Goal: Information Seeking & Learning: Understand process/instructions

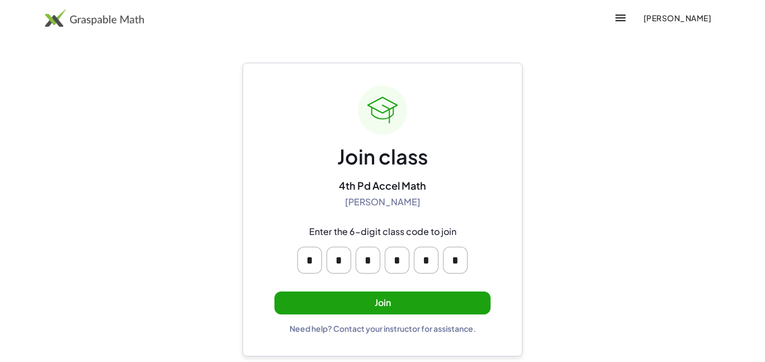
click at [445, 306] on button "Join" at bounding box center [382, 303] width 216 height 23
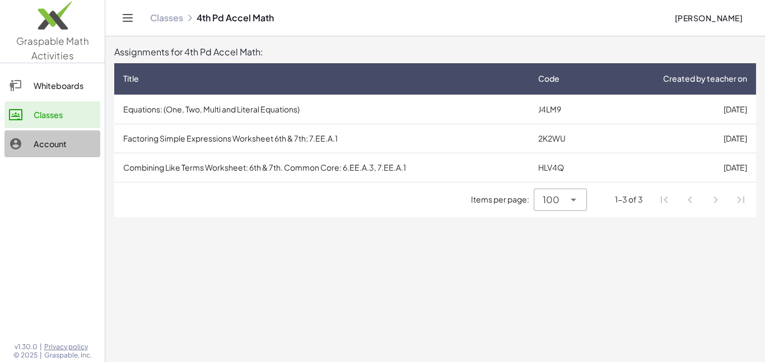
click at [31, 153] on link "Account" at bounding box center [52, 143] width 96 height 27
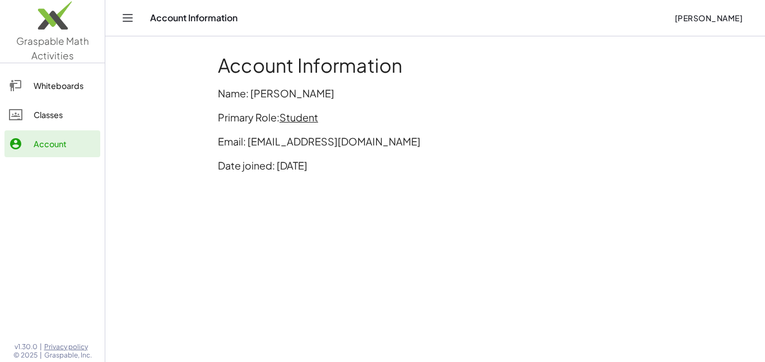
click at [44, 121] on div "Classes" at bounding box center [65, 114] width 62 height 13
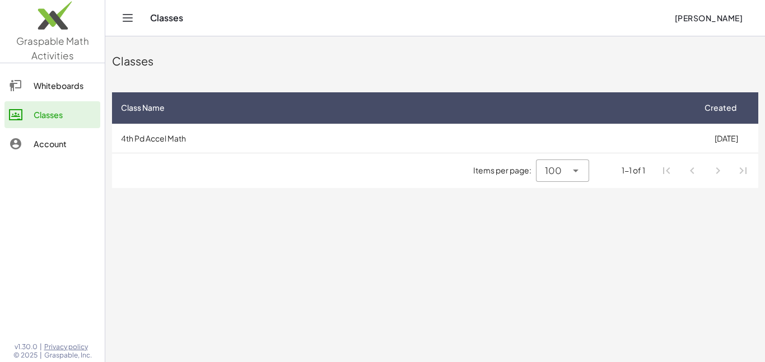
click at [63, 94] on link "Whiteboards" at bounding box center [52, 85] width 96 height 27
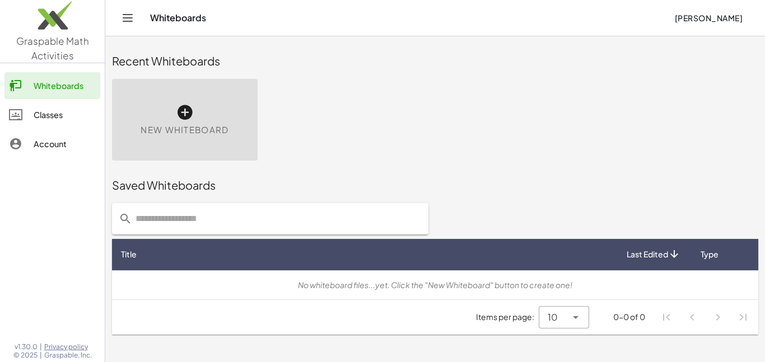
click at [68, 116] on div "Classes" at bounding box center [65, 114] width 62 height 13
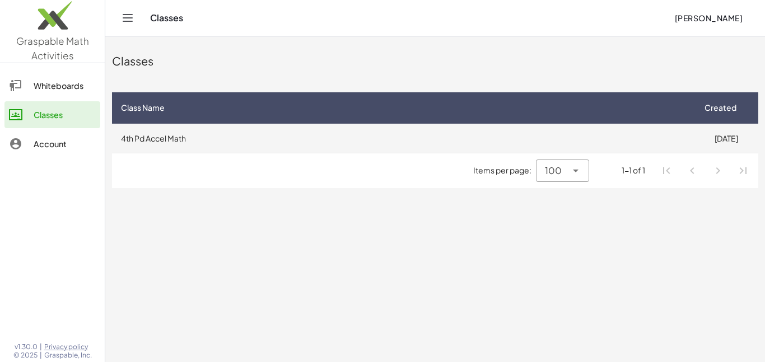
click at [520, 150] on td "4th Pd Accel Math" at bounding box center [403, 138] width 582 height 29
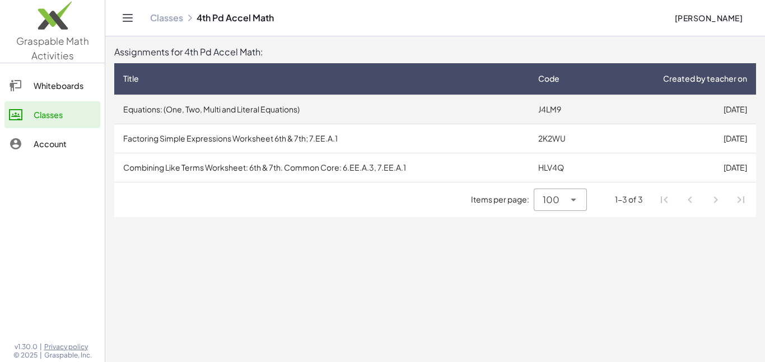
click at [642, 116] on td "[DATE]" at bounding box center [677, 109] width 157 height 29
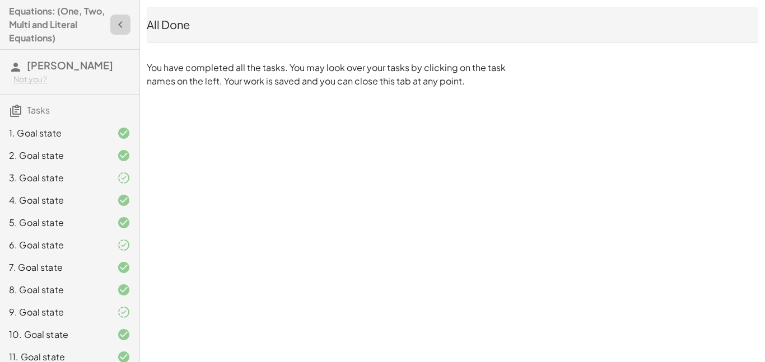
click at [120, 26] on icon "button" at bounding box center [120, 24] width 13 height 13
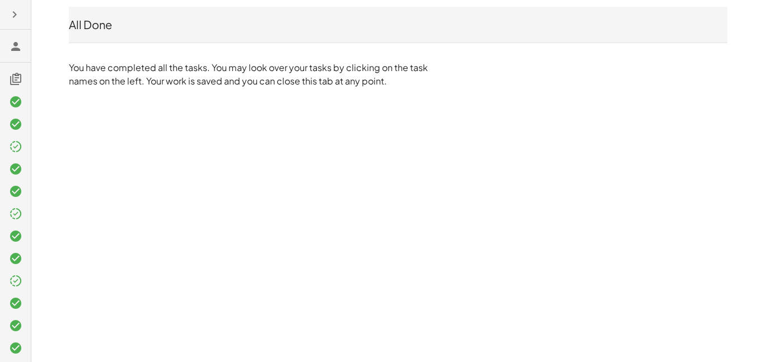
click at [17, 14] on icon "button" at bounding box center [14, 14] width 13 height 13
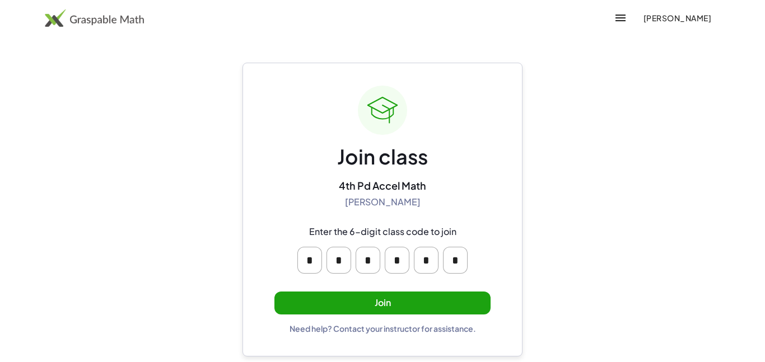
click at [460, 292] on button "Join" at bounding box center [382, 303] width 216 height 23
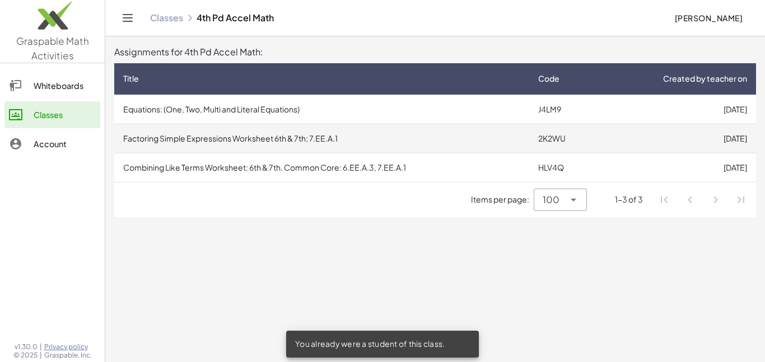
click at [566, 138] on td "2K2WU" at bounding box center [564, 138] width 70 height 29
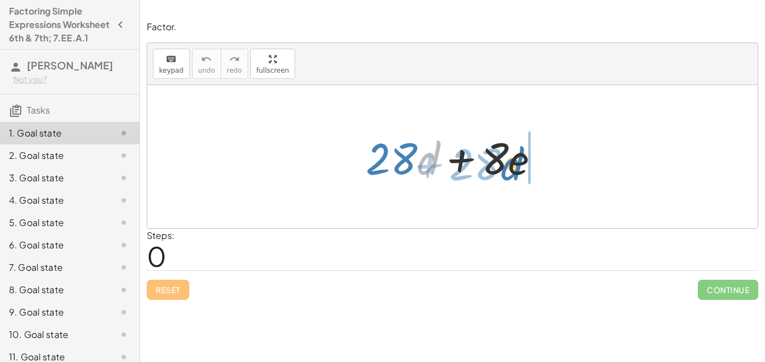
drag, startPoint x: 421, startPoint y: 162, endPoint x: 505, endPoint y: 168, distance: 84.2
click at [505, 168] on div at bounding box center [457, 157] width 194 height 58
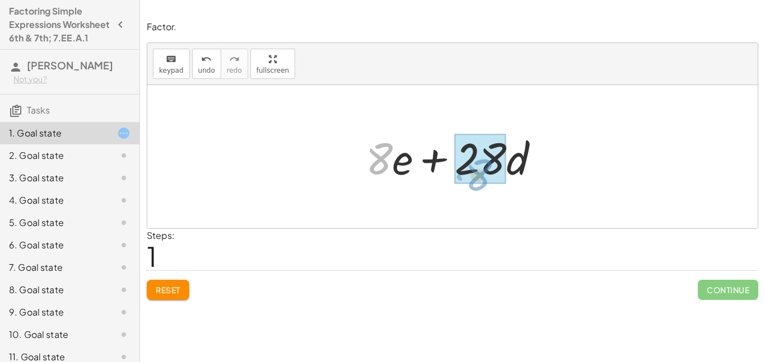
drag, startPoint x: 372, startPoint y: 153, endPoint x: 472, endPoint y: 169, distance: 101.0
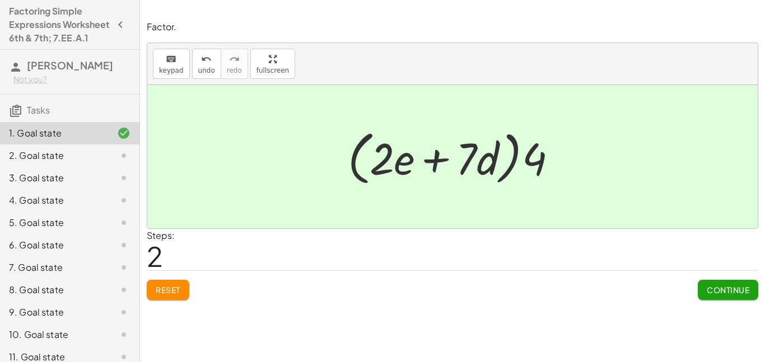
click at [707, 290] on span "Continue" at bounding box center [728, 290] width 43 height 10
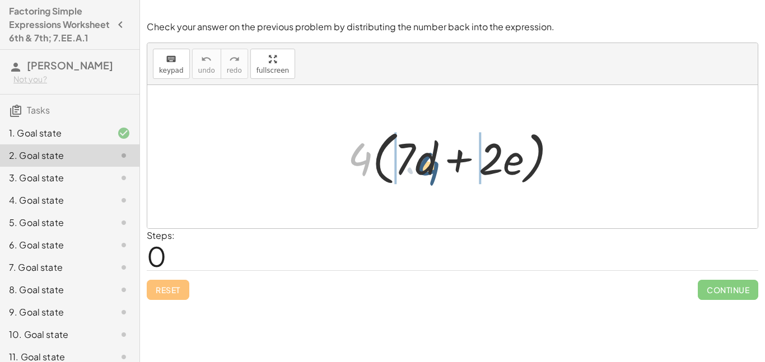
drag, startPoint x: 353, startPoint y: 162, endPoint x: 421, endPoint y: 170, distance: 68.8
click at [421, 170] on div at bounding box center [457, 157] width 230 height 64
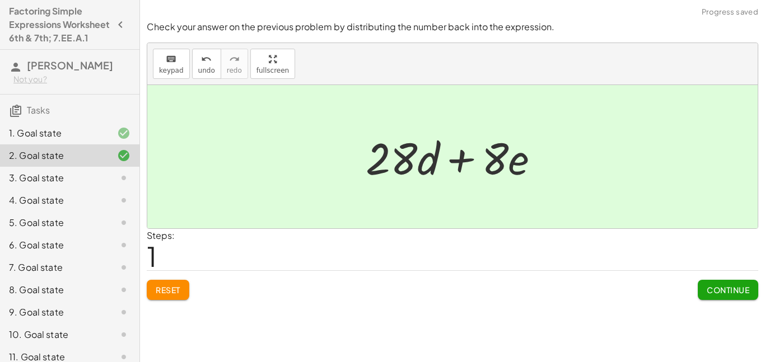
click at [702, 291] on button "Continue" at bounding box center [728, 290] width 60 height 20
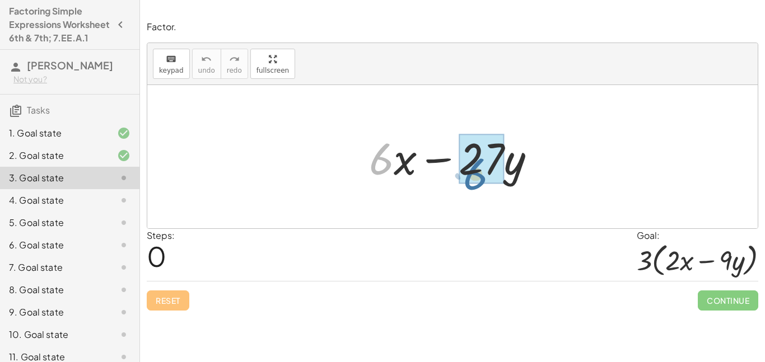
drag, startPoint x: 382, startPoint y: 155, endPoint x: 476, endPoint y: 169, distance: 95.1
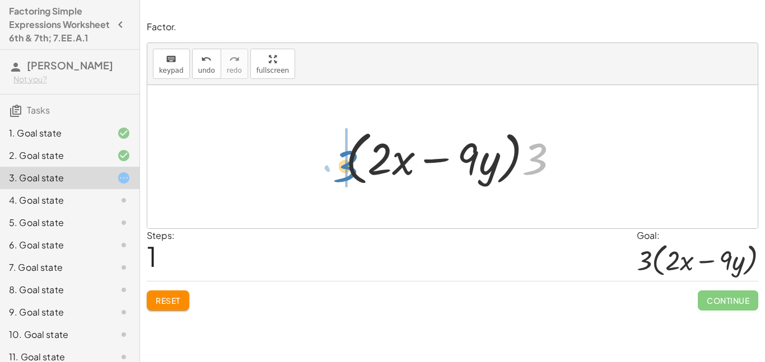
drag, startPoint x: 543, startPoint y: 160, endPoint x: 352, endPoint y: 165, distance: 191.0
click at [352, 165] on div at bounding box center [456, 157] width 233 height 64
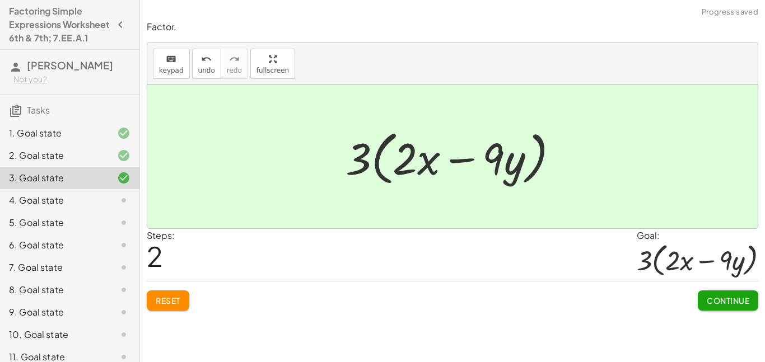
click at [725, 302] on span "Continue" at bounding box center [728, 301] width 43 height 10
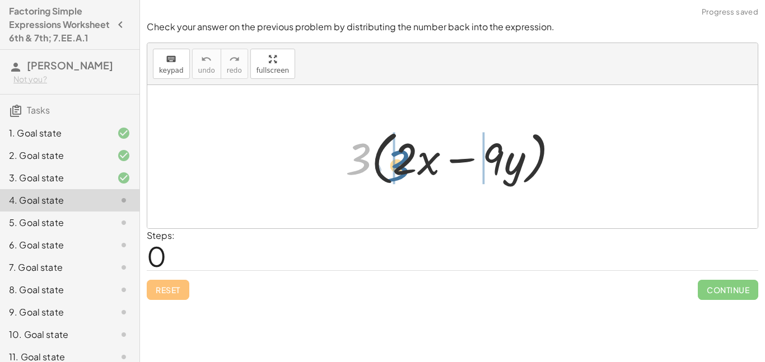
drag, startPoint x: 356, startPoint y: 160, endPoint x: 396, endPoint y: 167, distance: 40.9
click at [396, 167] on div at bounding box center [456, 157] width 233 height 64
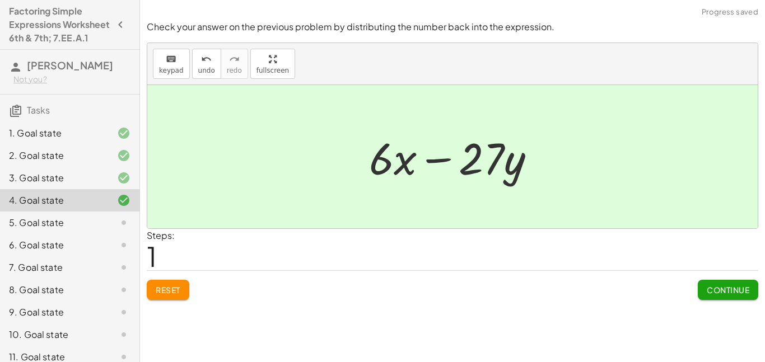
click at [727, 284] on button "Continue" at bounding box center [728, 290] width 60 height 20
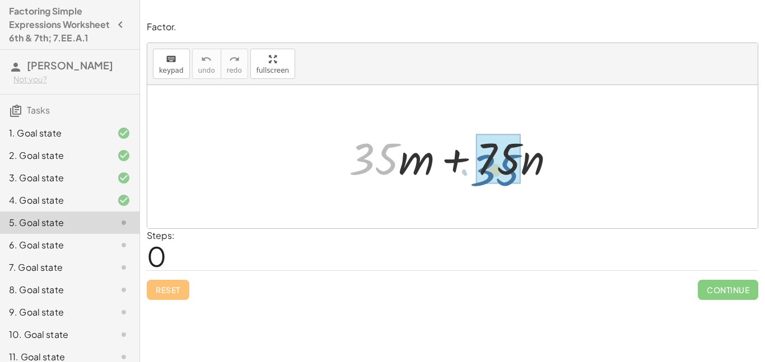
drag, startPoint x: 373, startPoint y: 152, endPoint x: 472, endPoint y: 160, distance: 99.4
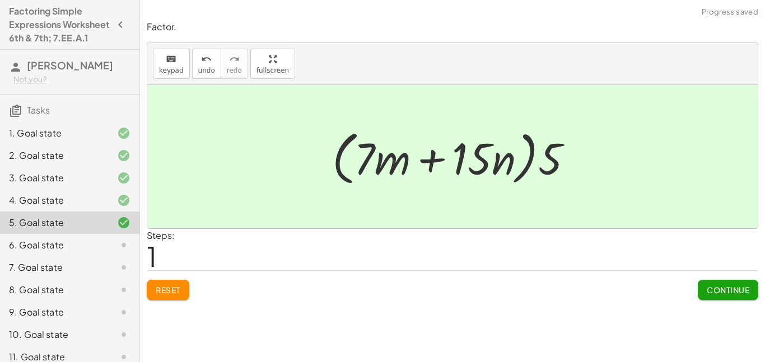
click at [710, 295] on span "Continue" at bounding box center [728, 290] width 43 height 10
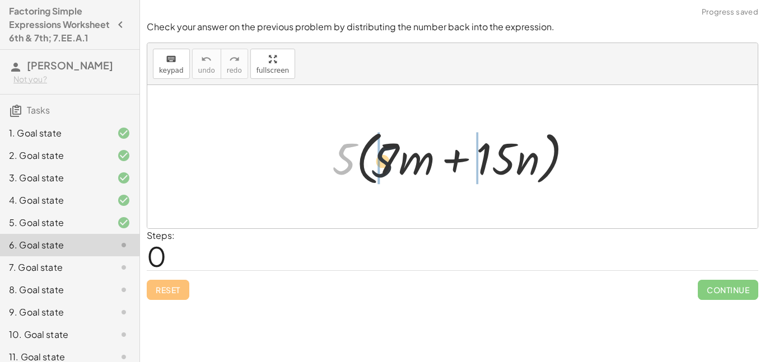
drag, startPoint x: 346, startPoint y: 162, endPoint x: 389, endPoint y: 165, distance: 43.8
click at [389, 165] on div at bounding box center [456, 157] width 261 height 64
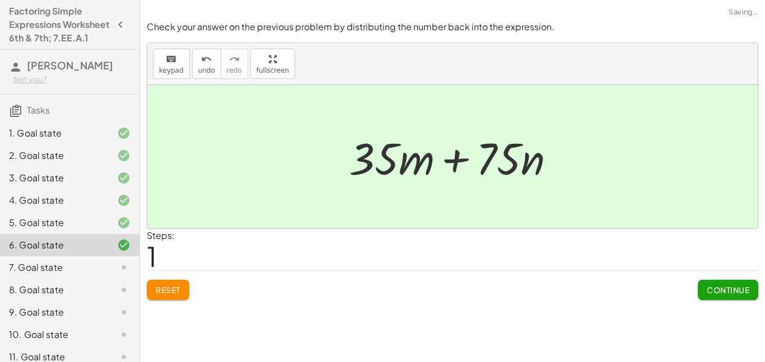
click at [747, 292] on span "Continue" at bounding box center [728, 290] width 43 height 10
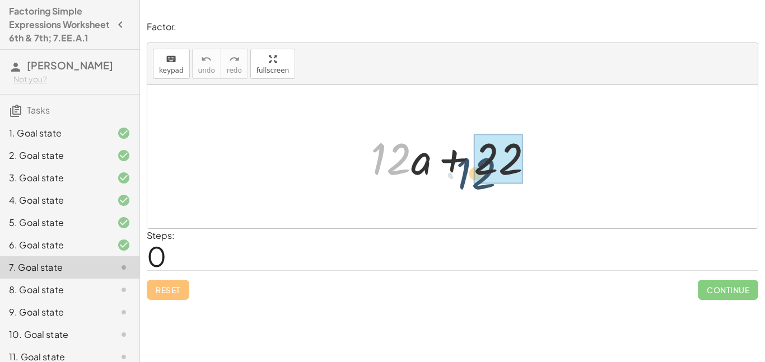
drag, startPoint x: 396, startPoint y: 155, endPoint x: 494, endPoint y: 169, distance: 99.0
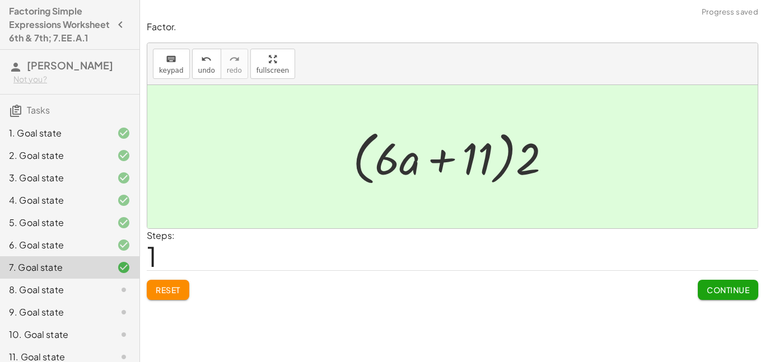
click at [709, 288] on span "Continue" at bounding box center [728, 290] width 43 height 10
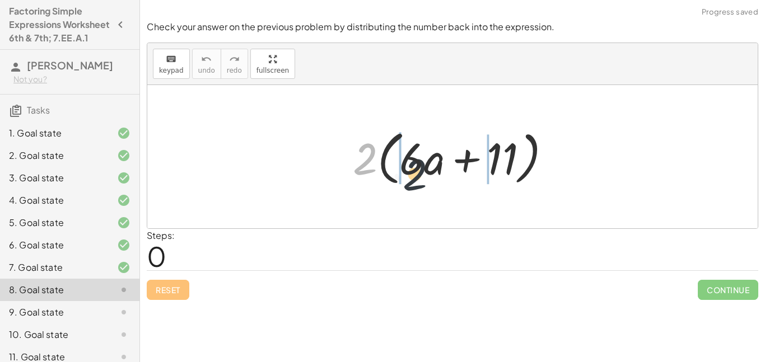
drag, startPoint x: 372, startPoint y: 157, endPoint x: 426, endPoint y: 171, distance: 55.7
click at [426, 171] on div at bounding box center [456, 157] width 218 height 64
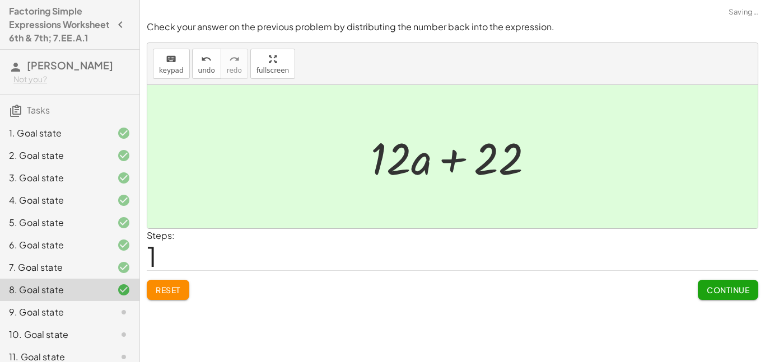
click at [737, 286] on span "Continue" at bounding box center [728, 290] width 43 height 10
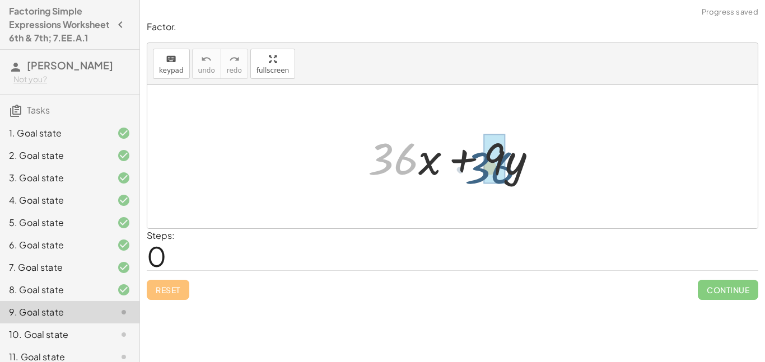
drag, startPoint x: 403, startPoint y: 160, endPoint x: 503, endPoint y: 168, distance: 100.0
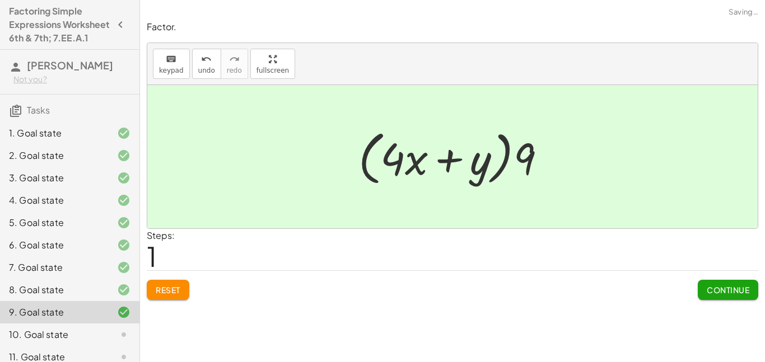
click at [711, 298] on button "Continue" at bounding box center [728, 290] width 60 height 20
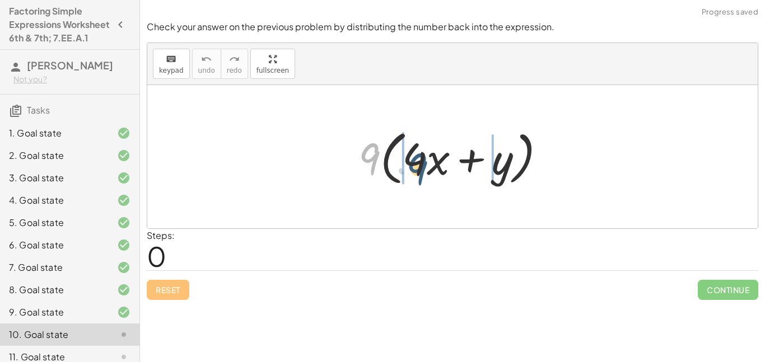
drag, startPoint x: 372, startPoint y: 156, endPoint x: 421, endPoint y: 166, distance: 50.3
click at [421, 166] on div at bounding box center [457, 157] width 208 height 64
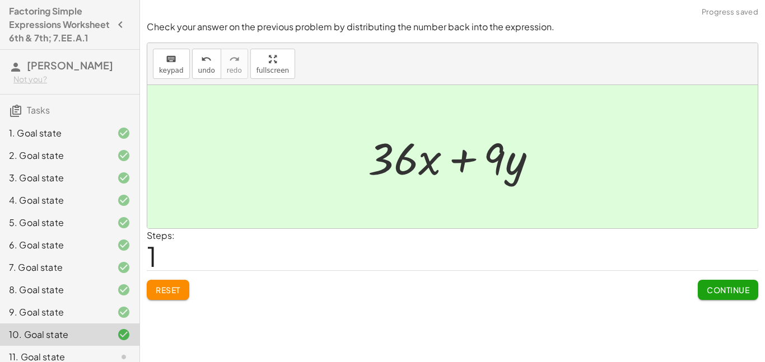
click at [742, 296] on button "Continue" at bounding box center [728, 290] width 60 height 20
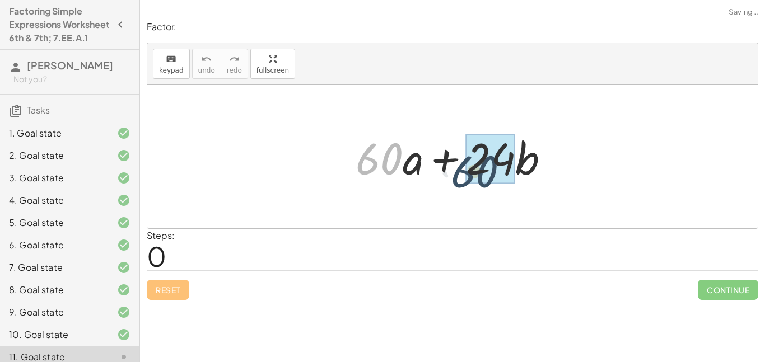
drag, startPoint x: 383, startPoint y: 162, endPoint x: 493, endPoint y: 174, distance: 110.9
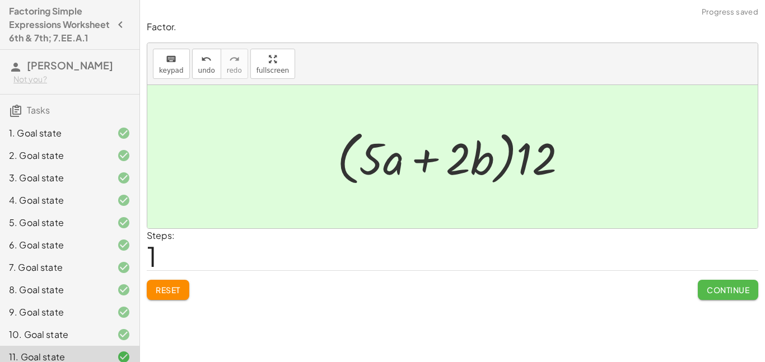
click at [708, 286] on span "Continue" at bounding box center [728, 290] width 43 height 10
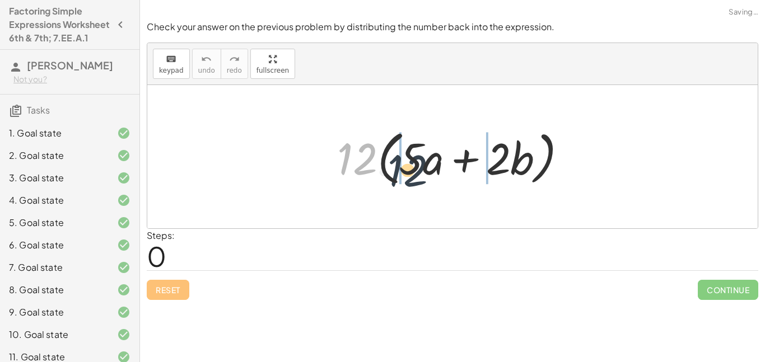
drag, startPoint x: 363, startPoint y: 155, endPoint x: 418, endPoint y: 166, distance: 56.0
click at [418, 166] on div at bounding box center [457, 157] width 250 height 64
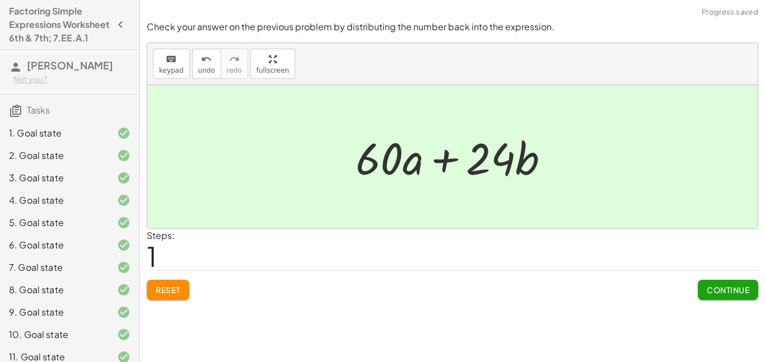
click at [729, 291] on span "Continue" at bounding box center [728, 290] width 43 height 10
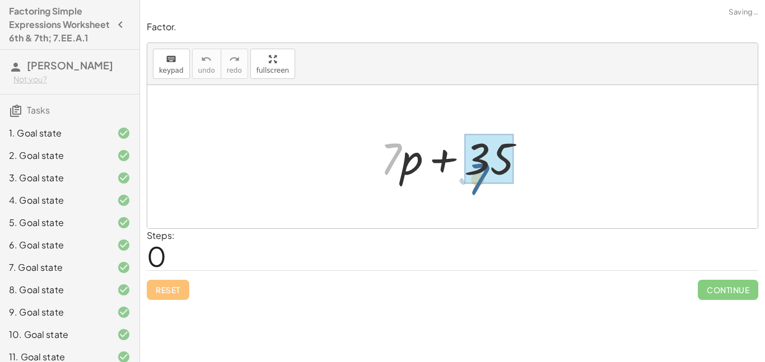
drag, startPoint x: 385, startPoint y: 158, endPoint x: 474, endPoint y: 178, distance: 90.7
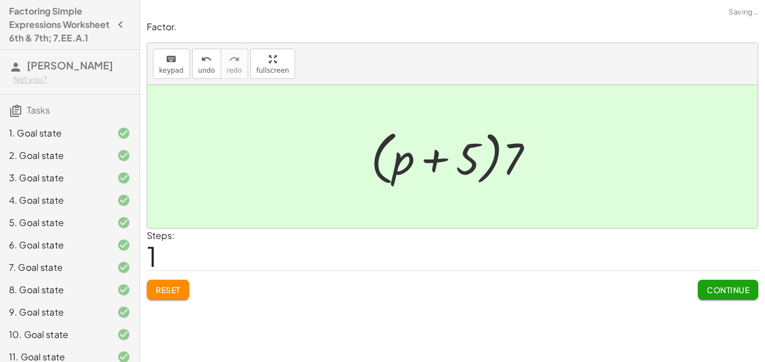
click at [722, 285] on span "Continue" at bounding box center [728, 290] width 43 height 10
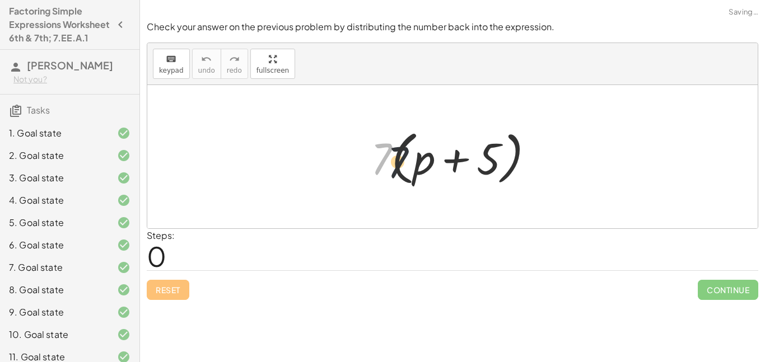
drag, startPoint x: 380, startPoint y: 157, endPoint x: 410, endPoint y: 162, distance: 30.7
click at [410, 162] on div at bounding box center [456, 157] width 183 height 64
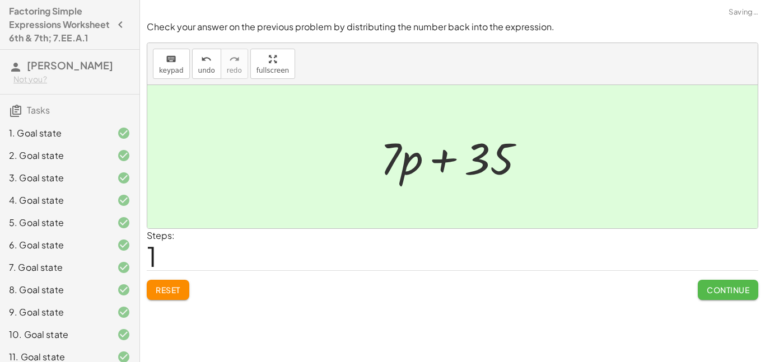
click at [742, 288] on span "Continue" at bounding box center [728, 290] width 43 height 10
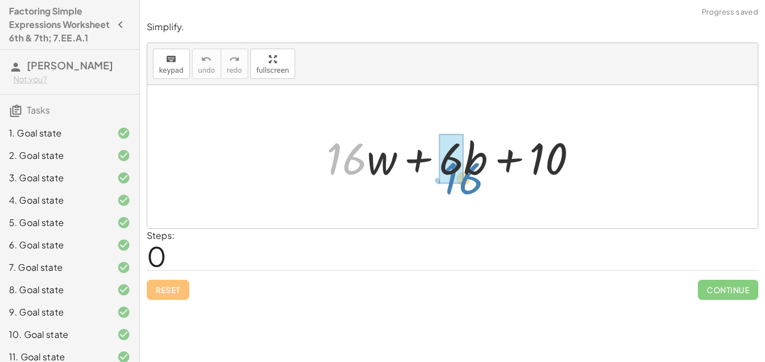
drag, startPoint x: 349, startPoint y: 154, endPoint x: 466, endPoint y: 174, distance: 118.7
click at [466, 174] on div at bounding box center [457, 157] width 272 height 58
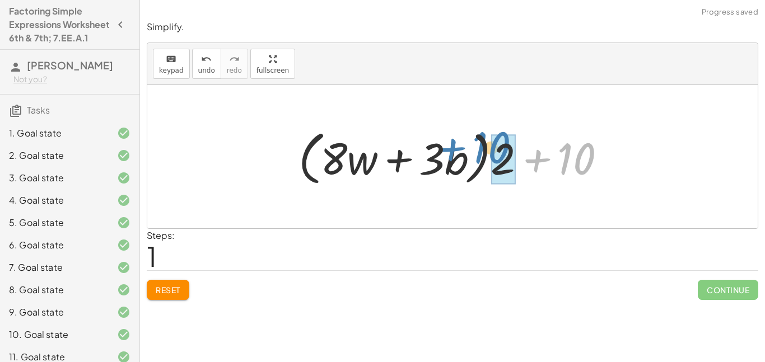
drag, startPoint x: 569, startPoint y: 167, endPoint x: 487, endPoint y: 157, distance: 82.3
click at [487, 157] on div at bounding box center [457, 157] width 328 height 64
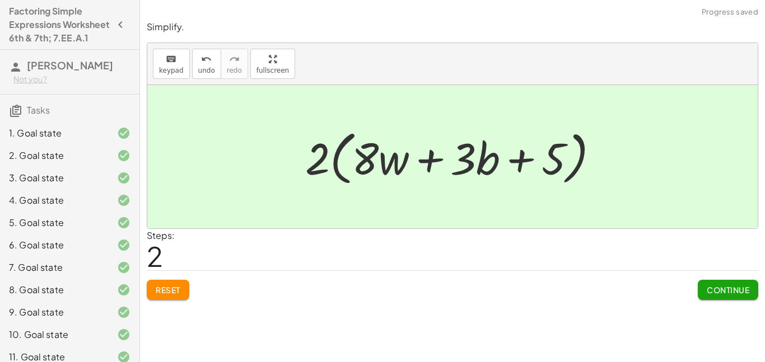
click at [702, 285] on button "Continue" at bounding box center [728, 290] width 60 height 20
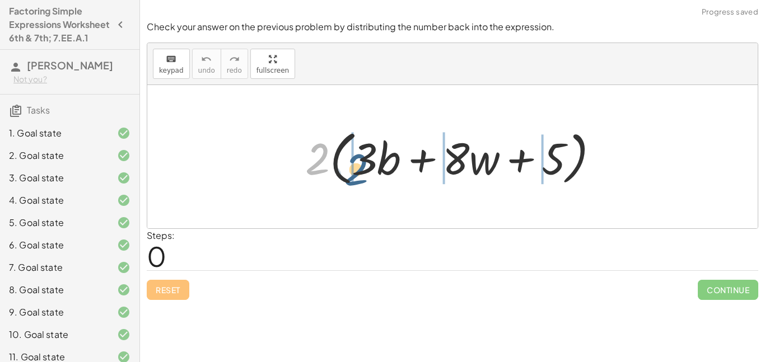
drag, startPoint x: 316, startPoint y: 160, endPoint x: 356, endPoint y: 170, distance: 41.2
click at [356, 170] on div at bounding box center [457, 157] width 314 height 64
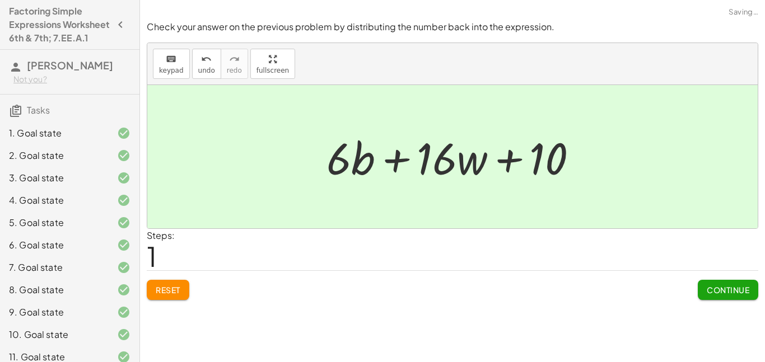
click at [732, 281] on button "Continue" at bounding box center [728, 290] width 60 height 20
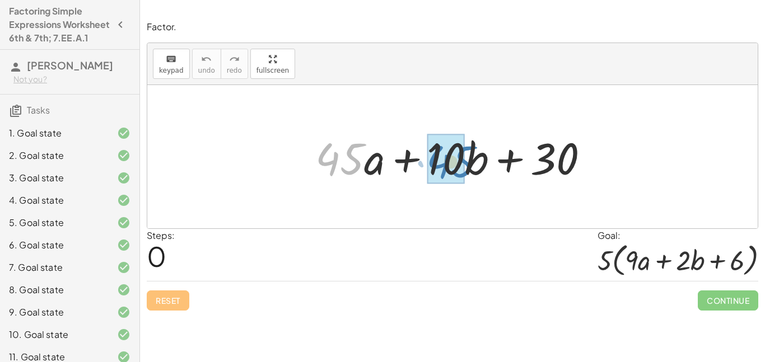
drag, startPoint x: 352, startPoint y: 162, endPoint x: 463, endPoint y: 165, distance: 110.3
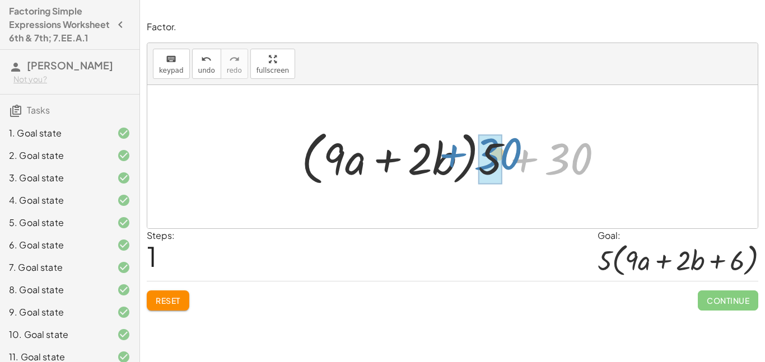
drag, startPoint x: 559, startPoint y: 161, endPoint x: 487, endPoint y: 151, distance: 73.4
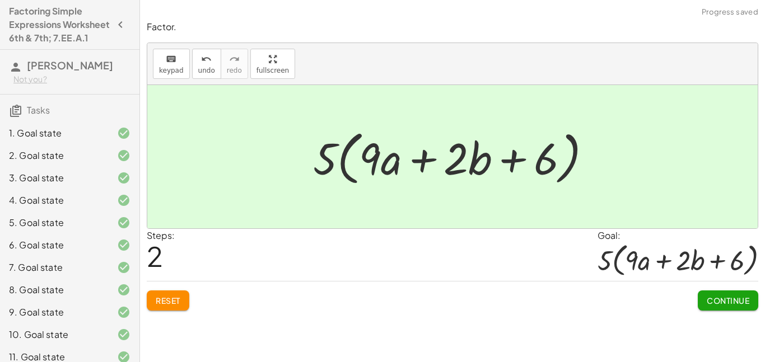
click at [750, 309] on button "Continue" at bounding box center [728, 301] width 60 height 20
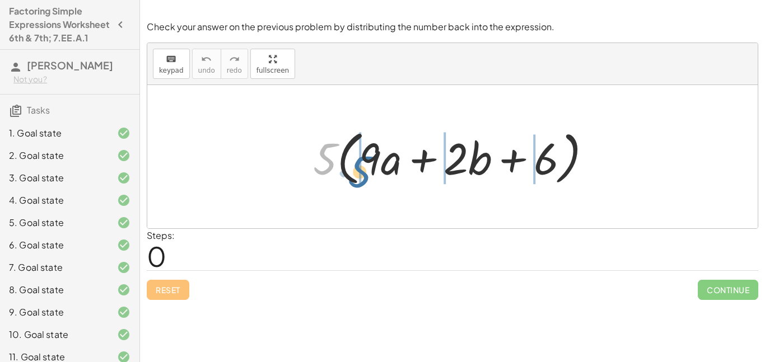
drag, startPoint x: 333, startPoint y: 154, endPoint x: 368, endPoint y: 167, distance: 37.6
click at [368, 167] on div at bounding box center [456, 157] width 298 height 64
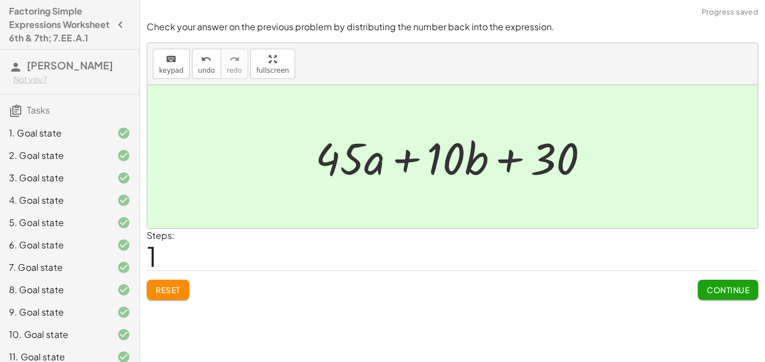
click at [734, 292] on span "Continue" at bounding box center [728, 290] width 43 height 10
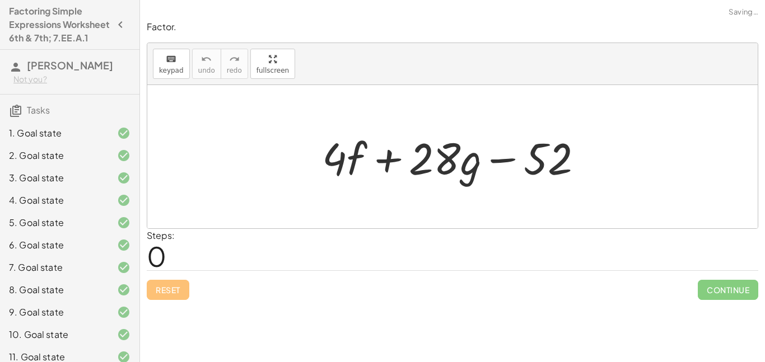
scroll to position [270, 0]
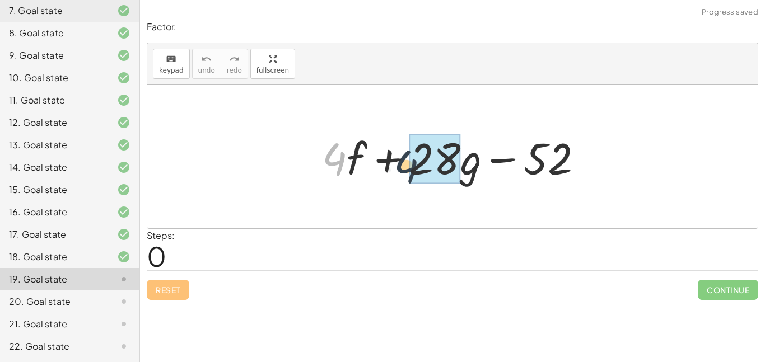
drag, startPoint x: 340, startPoint y: 153, endPoint x: 427, endPoint y: 164, distance: 87.5
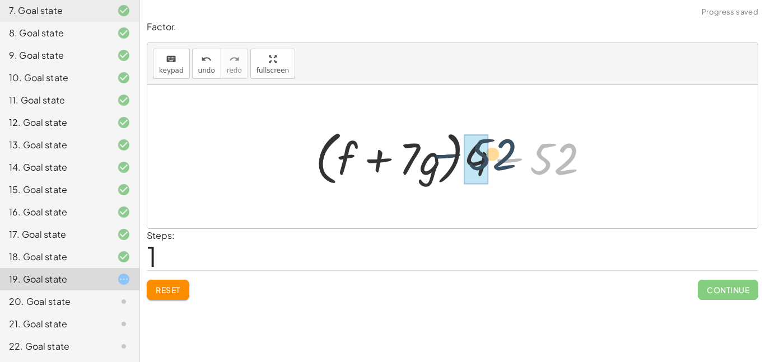
drag, startPoint x: 564, startPoint y: 169, endPoint x: 492, endPoint y: 164, distance: 73.0
click at [492, 164] on div at bounding box center [457, 157] width 294 height 64
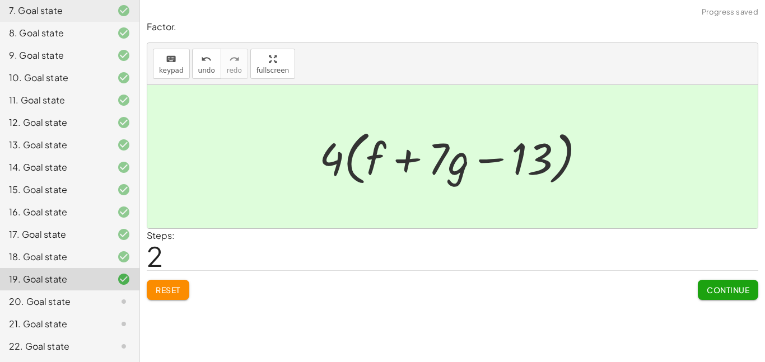
click at [707, 285] on span "Continue" at bounding box center [728, 290] width 43 height 10
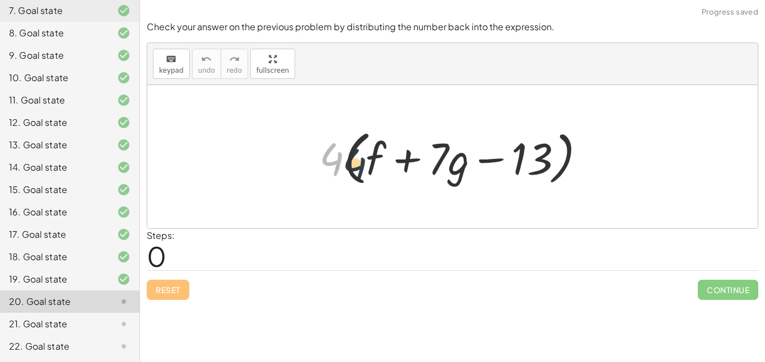
drag, startPoint x: 331, startPoint y: 152, endPoint x: 368, endPoint y: 159, distance: 38.1
click at [368, 159] on div at bounding box center [457, 157] width 287 height 64
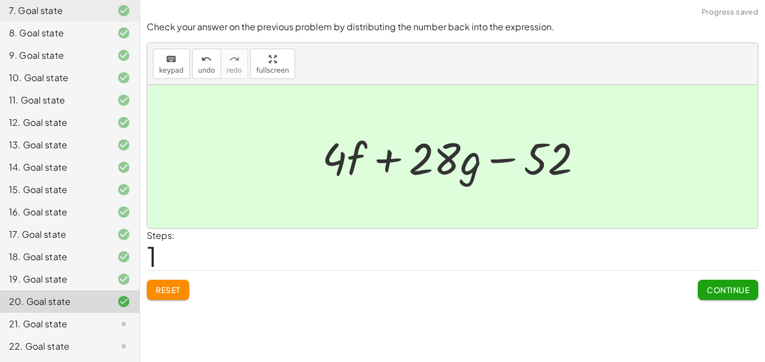
click at [734, 297] on button "Continue" at bounding box center [728, 290] width 60 height 20
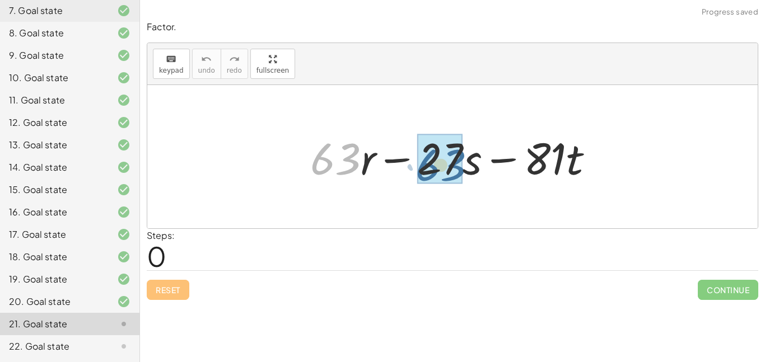
drag, startPoint x: 330, startPoint y: 151, endPoint x: 436, endPoint y: 157, distance: 106.0
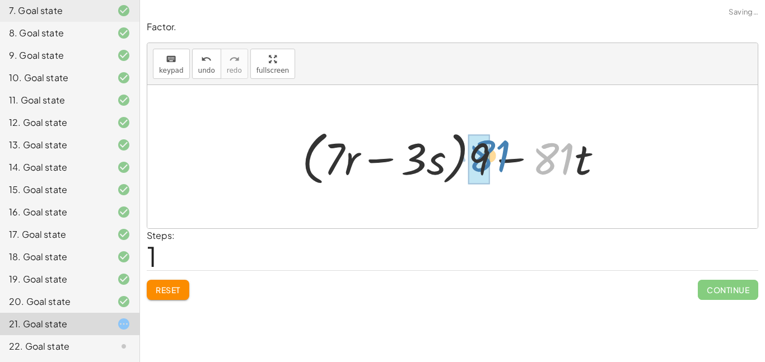
drag, startPoint x: 562, startPoint y: 157, endPoint x: 497, endPoint y: 155, distance: 65.0
click at [497, 155] on div at bounding box center [456, 157] width 320 height 64
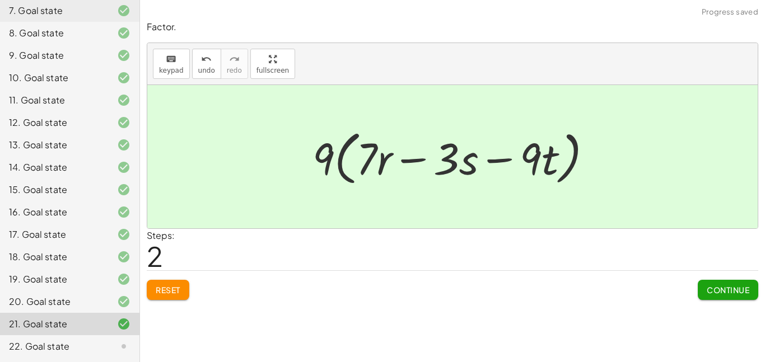
click at [713, 298] on button "Continue" at bounding box center [728, 290] width 60 height 20
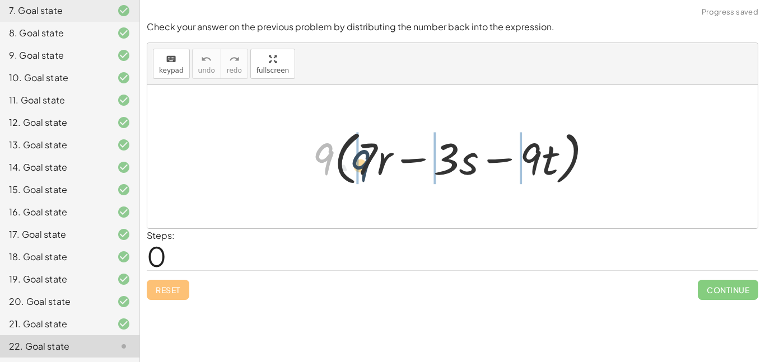
drag, startPoint x: 326, startPoint y: 153, endPoint x: 366, endPoint y: 161, distance: 40.5
click at [366, 161] on div at bounding box center [457, 157] width 300 height 64
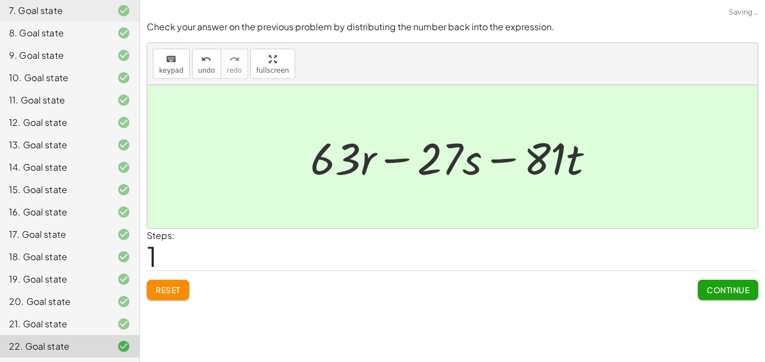
click at [703, 291] on button "Continue" at bounding box center [728, 290] width 60 height 20
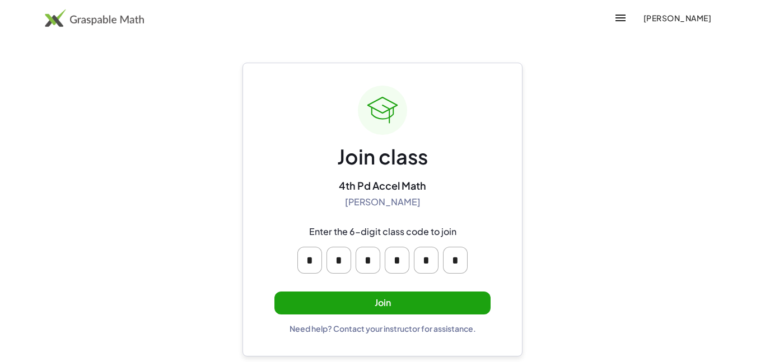
click at [377, 303] on button "Join" at bounding box center [382, 303] width 216 height 23
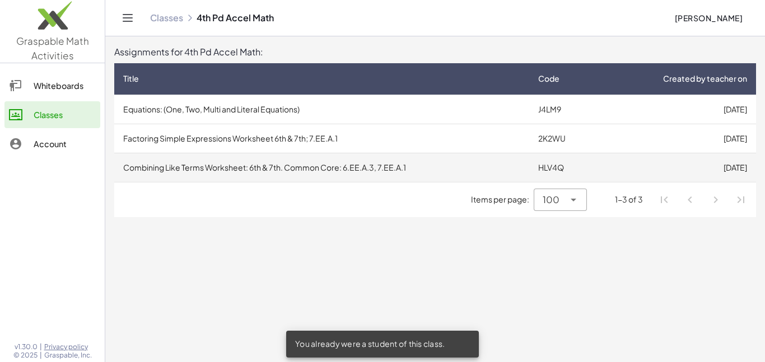
click at [370, 174] on td "Combining Like Terms Worksheet: 6th & 7th. Common Core: 6.EE.A.3, 7.EE.A.1" at bounding box center [321, 167] width 415 height 29
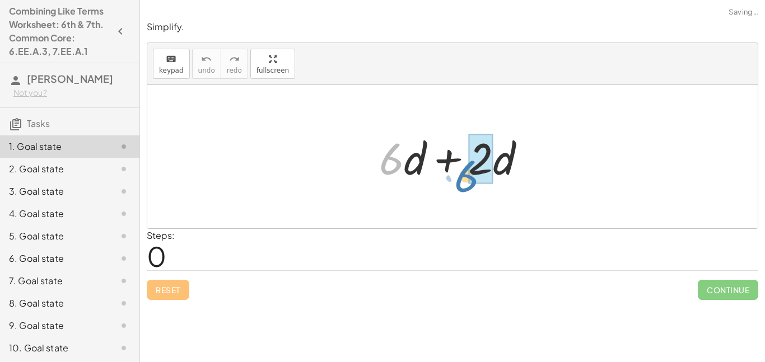
drag, startPoint x: 393, startPoint y: 155, endPoint x: 472, endPoint y: 174, distance: 81.6
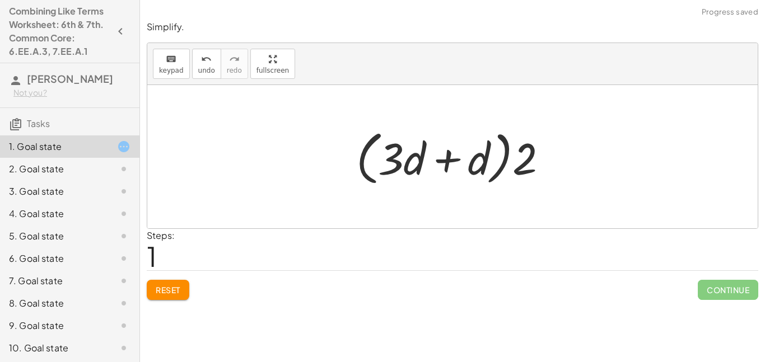
click at [162, 299] on button "Reset" at bounding box center [168, 290] width 43 height 20
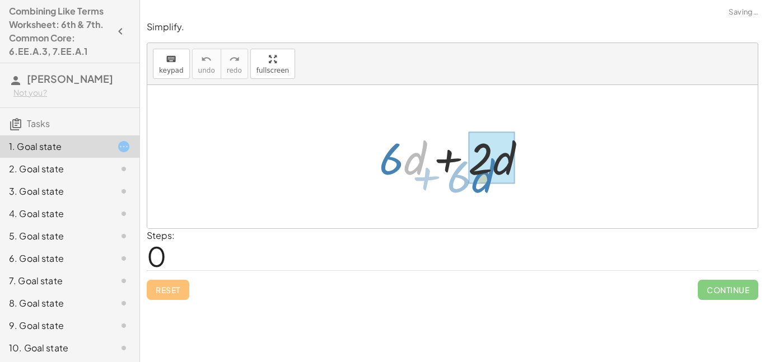
drag, startPoint x: 419, startPoint y: 162, endPoint x: 488, endPoint y: 179, distance: 71.0
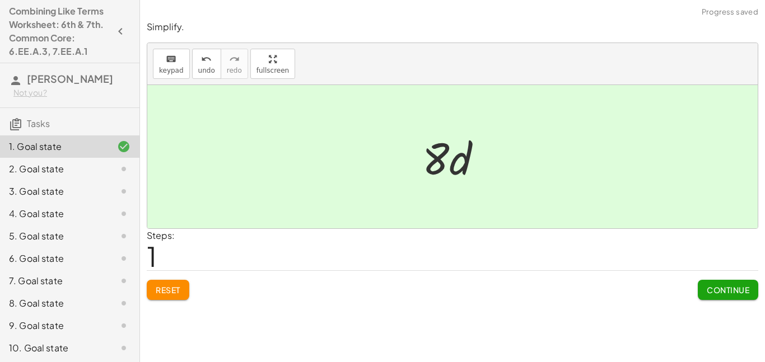
click at [718, 286] on span "Continue" at bounding box center [728, 290] width 43 height 10
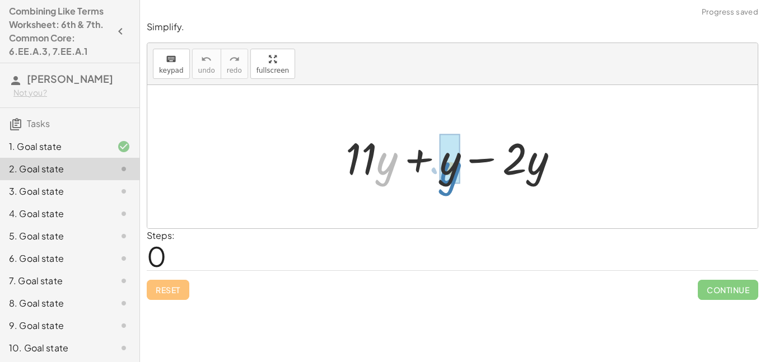
drag, startPoint x: 388, startPoint y: 161, endPoint x: 451, endPoint y: 169, distance: 63.8
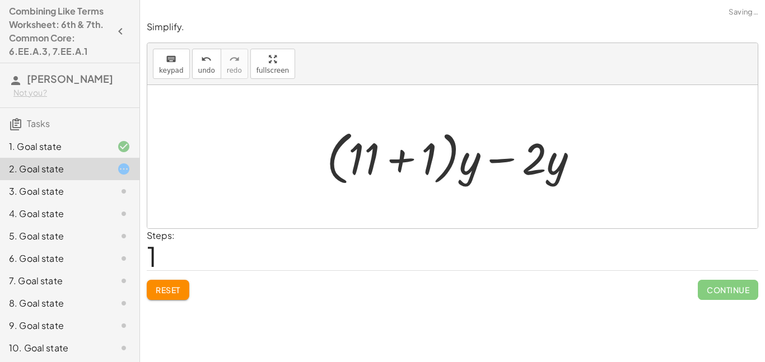
click at [160, 298] on button "Reset" at bounding box center [168, 290] width 43 height 20
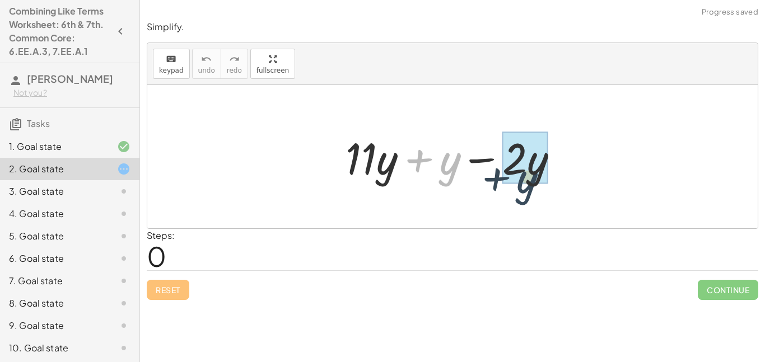
drag, startPoint x: 445, startPoint y: 158, endPoint x: 524, endPoint y: 176, distance: 80.4
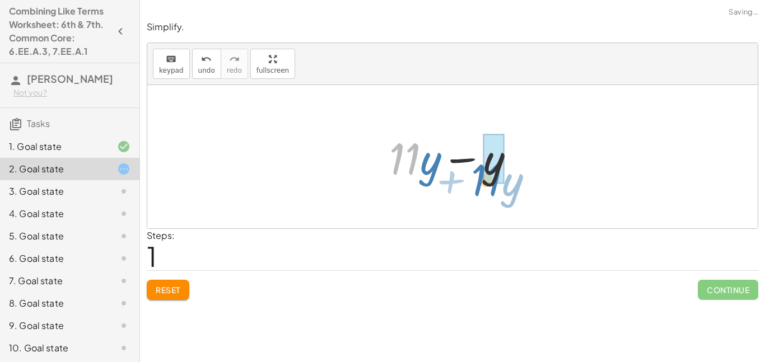
drag, startPoint x: 410, startPoint y: 152, endPoint x: 492, endPoint y: 171, distance: 84.1
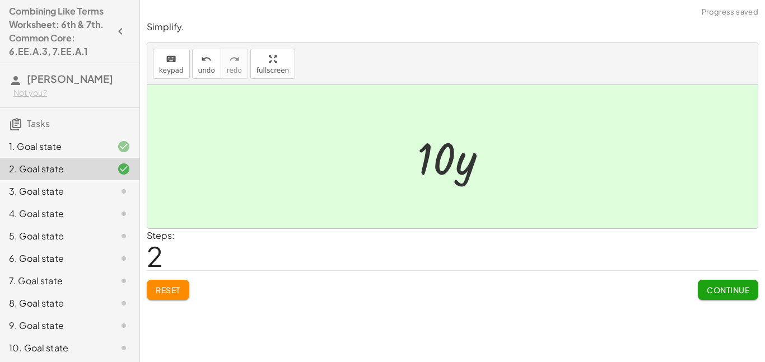
click at [739, 285] on span "Continue" at bounding box center [728, 290] width 43 height 10
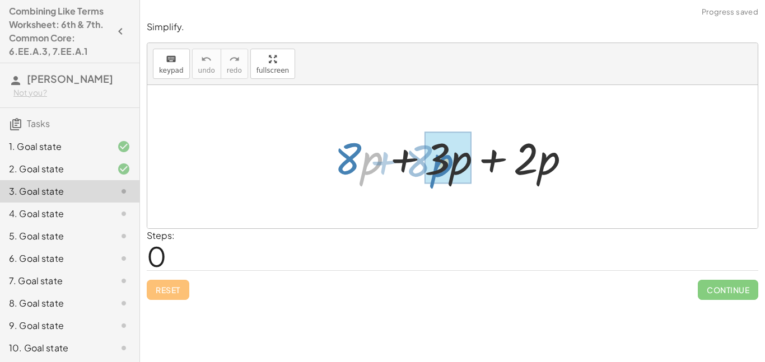
drag, startPoint x: 369, startPoint y: 159, endPoint x: 440, endPoint y: 162, distance: 70.6
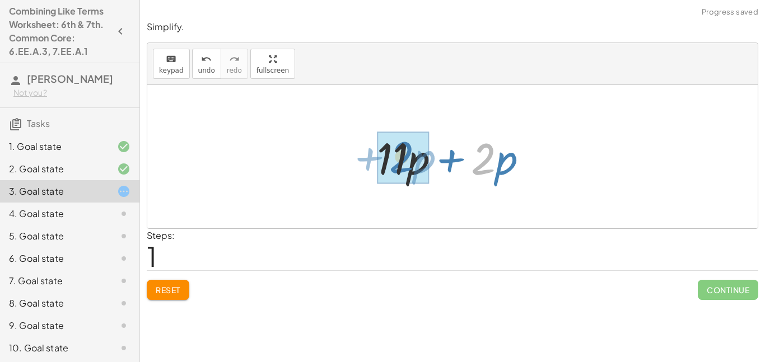
drag, startPoint x: 491, startPoint y: 167, endPoint x: 409, endPoint y: 165, distance: 81.8
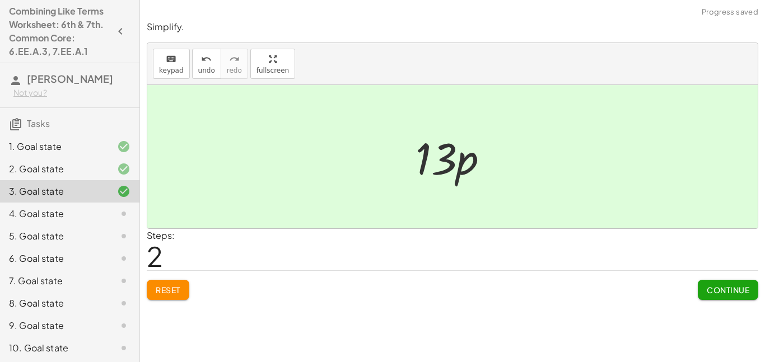
click at [737, 288] on span "Continue" at bounding box center [728, 290] width 43 height 10
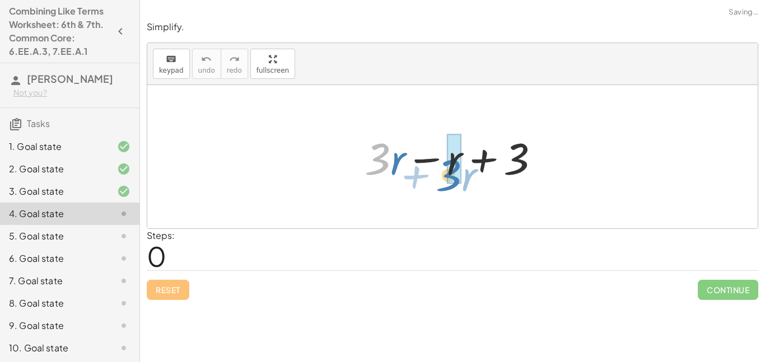
drag, startPoint x: 386, startPoint y: 160, endPoint x: 456, endPoint y: 173, distance: 71.7
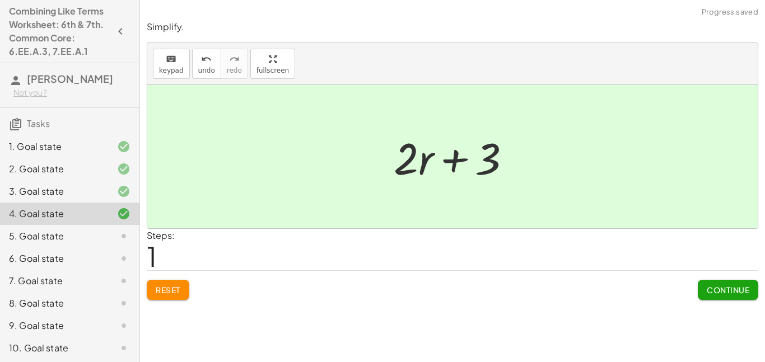
click at [732, 288] on span "Continue" at bounding box center [728, 290] width 43 height 10
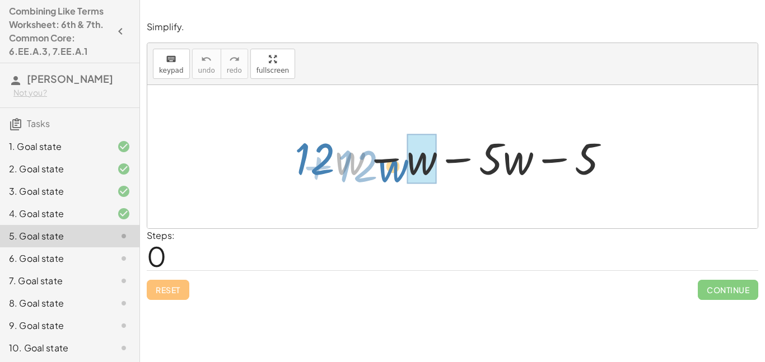
drag, startPoint x: 346, startPoint y: 158, endPoint x: 390, endPoint y: 165, distance: 44.8
click at [390, 165] on div at bounding box center [456, 157] width 335 height 58
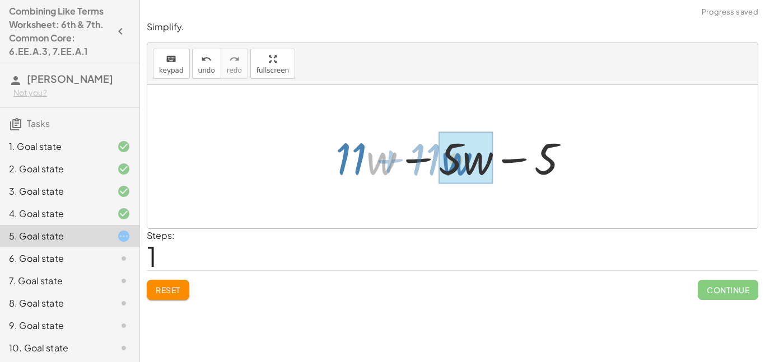
drag, startPoint x: 371, startPoint y: 161, endPoint x: 442, endPoint y: 161, distance: 71.1
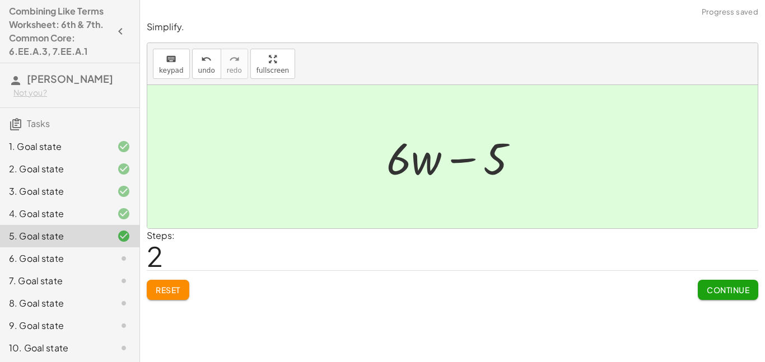
click at [720, 284] on button "Continue" at bounding box center [728, 290] width 60 height 20
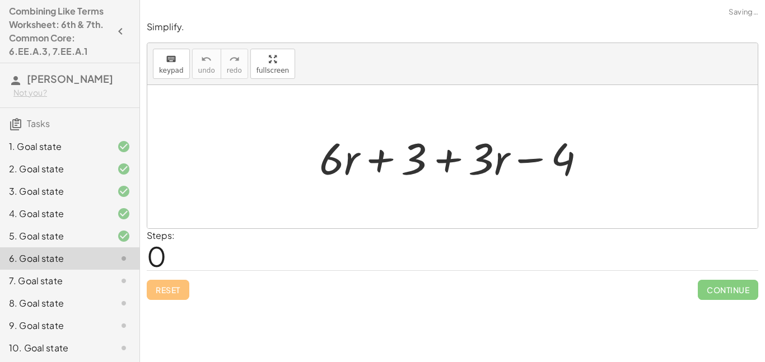
scroll to position [114, 0]
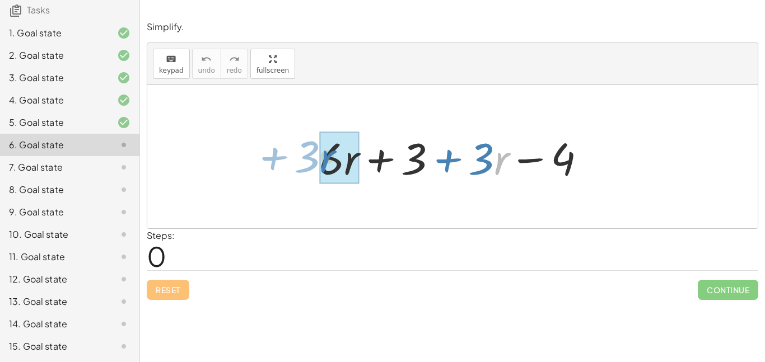
drag, startPoint x: 499, startPoint y: 155, endPoint x: 327, endPoint y: 152, distance: 171.9
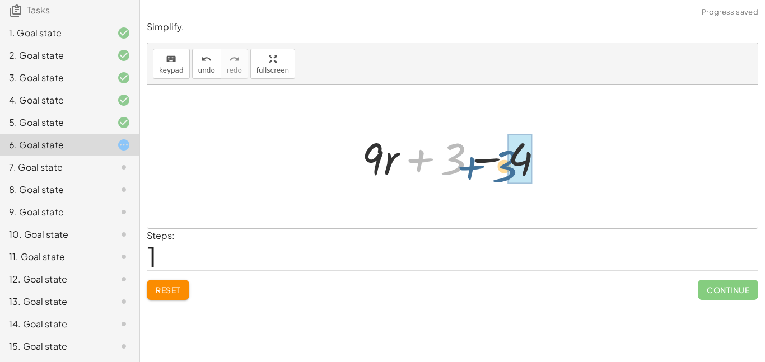
drag, startPoint x: 459, startPoint y: 156, endPoint x: 515, endPoint y: 164, distance: 57.0
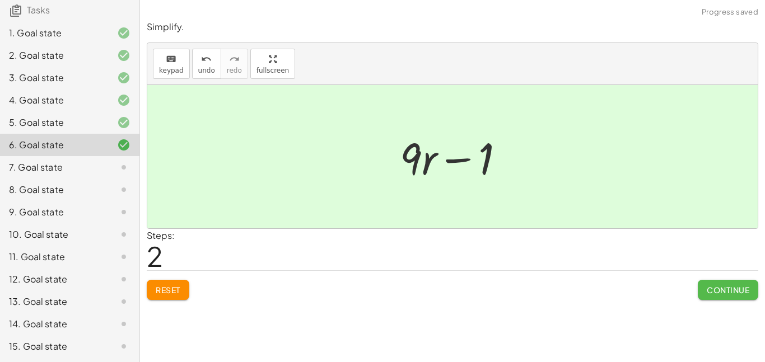
click at [708, 288] on span "Continue" at bounding box center [728, 290] width 43 height 10
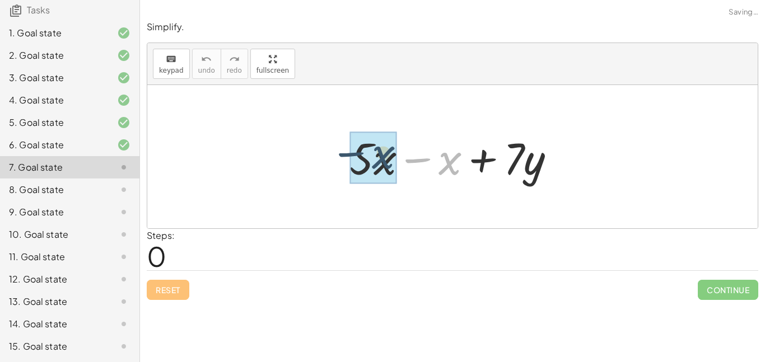
drag, startPoint x: 453, startPoint y: 167, endPoint x: 380, endPoint y: 162, distance: 73.6
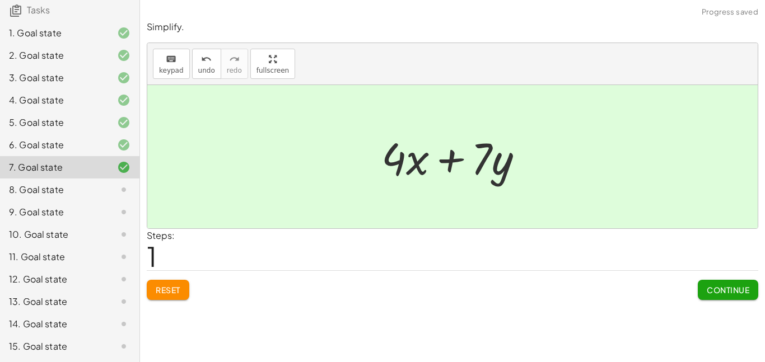
click at [0, 0] on div "Simplify. keyboard keypad undo undo redo redo fullscreen + · 5 · x − x + · 7 · …" at bounding box center [0, 0] width 0 height 0
click at [734, 296] on button "Continue" at bounding box center [728, 290] width 60 height 20
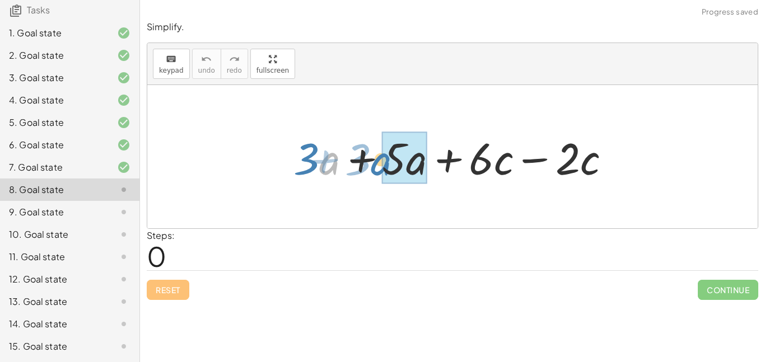
drag, startPoint x: 334, startPoint y: 165, endPoint x: 386, endPoint y: 165, distance: 52.6
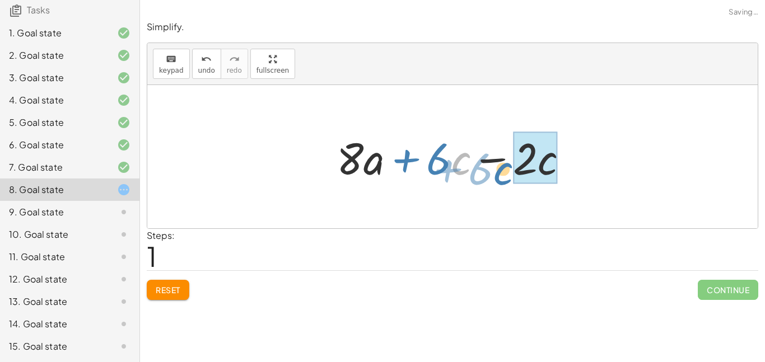
drag, startPoint x: 464, startPoint y: 164, endPoint x: 521, endPoint y: 174, distance: 57.6
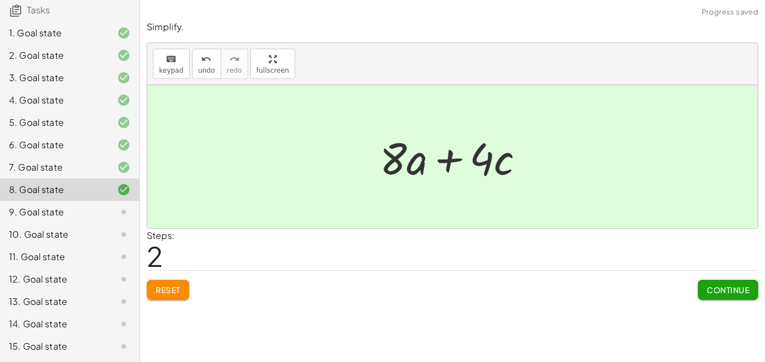
click at [699, 284] on button "Continue" at bounding box center [728, 290] width 60 height 20
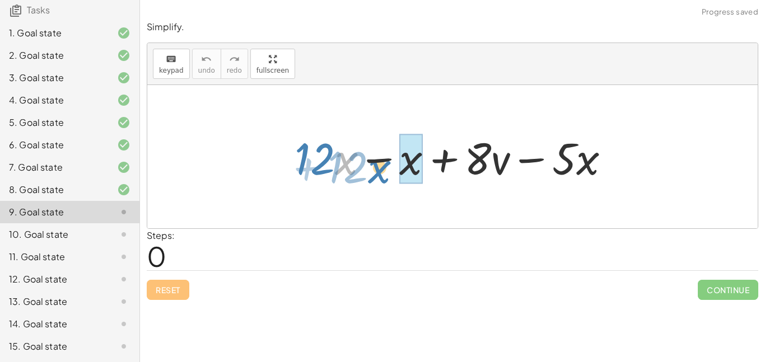
drag, startPoint x: 337, startPoint y: 161, endPoint x: 376, endPoint y: 170, distance: 40.1
click at [376, 170] on div at bounding box center [456, 157] width 335 height 58
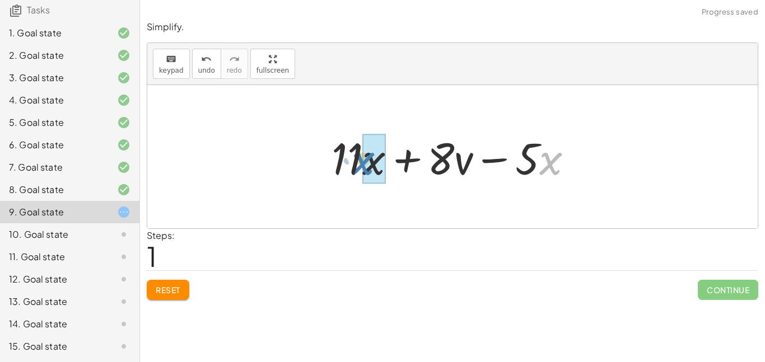
drag, startPoint x: 541, startPoint y: 177, endPoint x: 349, endPoint y: 177, distance: 192.1
click at [349, 177] on div at bounding box center [457, 157] width 262 height 58
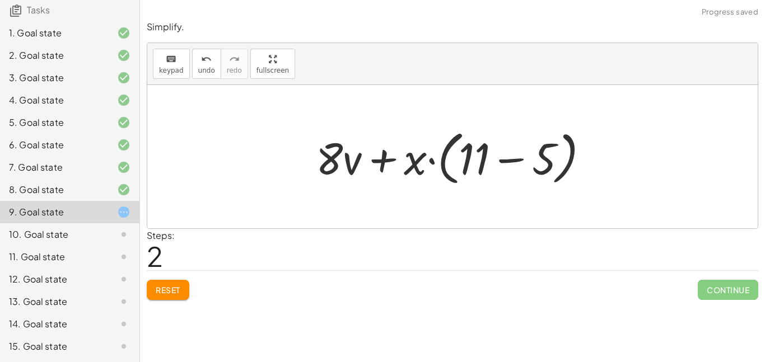
click at [170, 287] on span "Reset" at bounding box center [168, 290] width 25 height 10
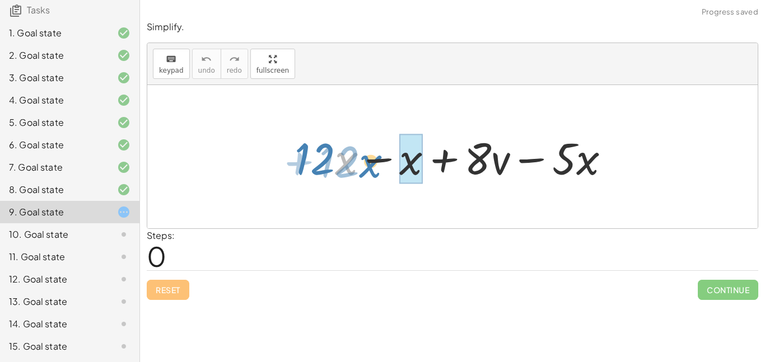
drag, startPoint x: 353, startPoint y: 157, endPoint x: 382, endPoint y: 160, distance: 29.3
click at [382, 160] on div at bounding box center [456, 157] width 335 height 58
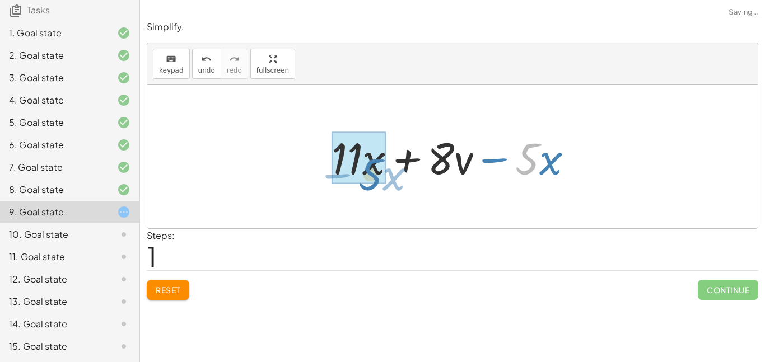
drag, startPoint x: 531, startPoint y: 168, endPoint x: 374, endPoint y: 183, distance: 157.5
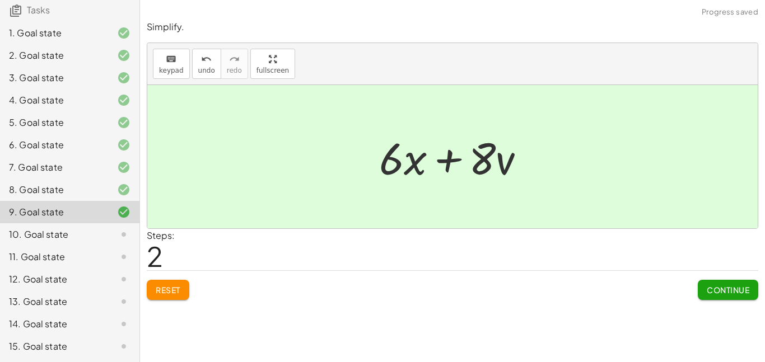
click at [710, 290] on span "Continue" at bounding box center [728, 290] width 43 height 10
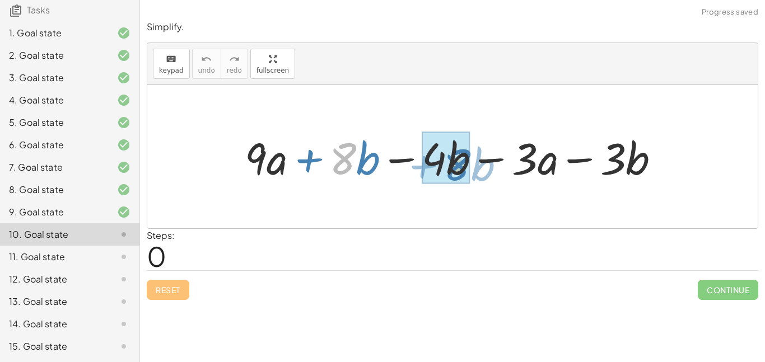
drag, startPoint x: 351, startPoint y: 170, endPoint x: 466, endPoint y: 176, distance: 115.0
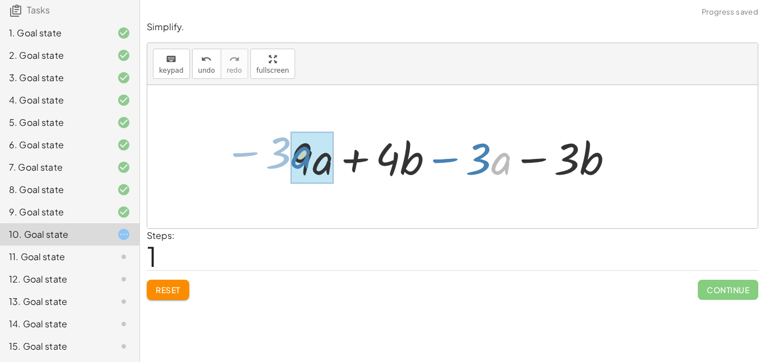
drag, startPoint x: 498, startPoint y: 162, endPoint x: 297, endPoint y: 156, distance: 201.1
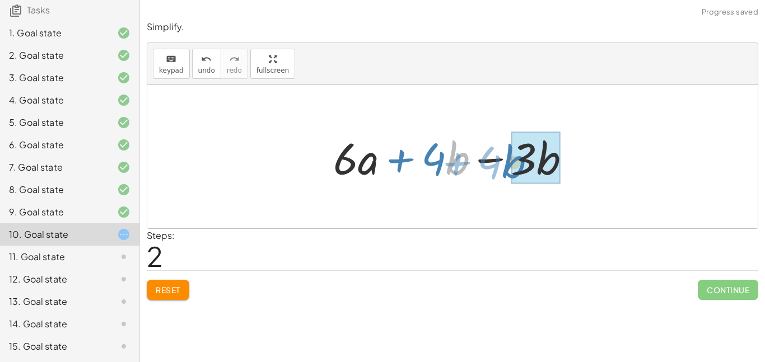
drag, startPoint x: 452, startPoint y: 164, endPoint x: 518, endPoint y: 168, distance: 65.6
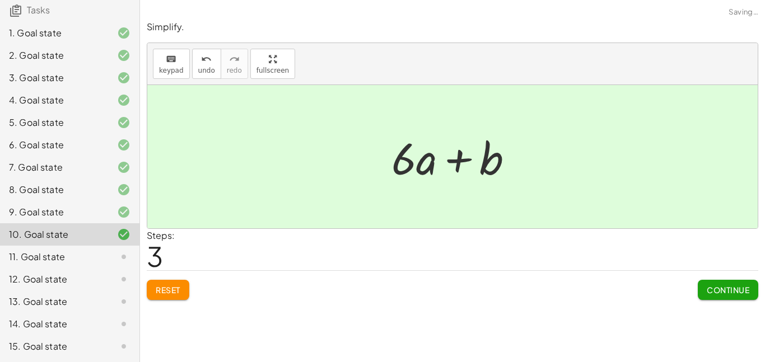
click at [720, 291] on span "Continue" at bounding box center [728, 290] width 43 height 10
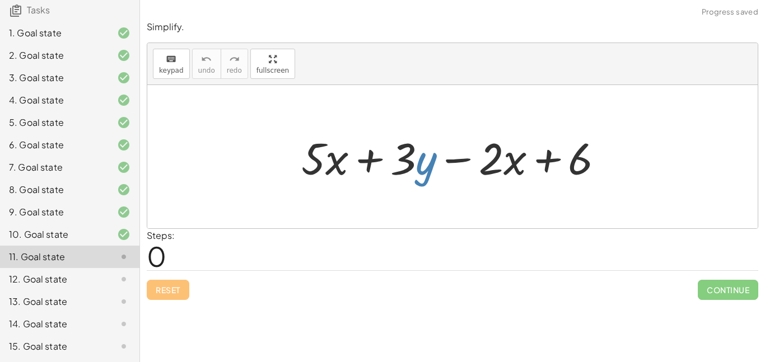
click at [416, 169] on div at bounding box center [457, 157] width 323 height 58
drag, startPoint x: 339, startPoint y: 154, endPoint x: 519, endPoint y: 170, distance: 181.0
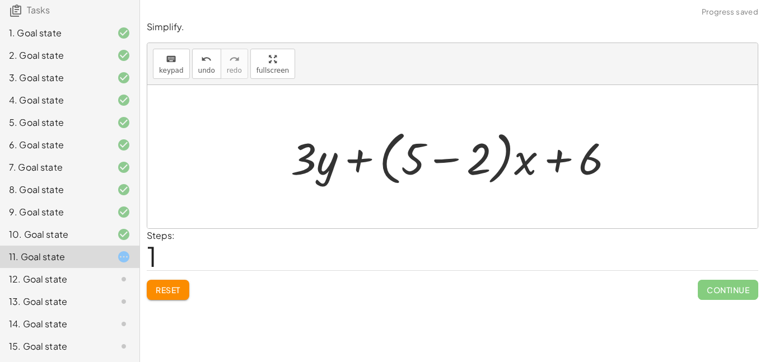
click at [163, 288] on span "Reset" at bounding box center [168, 290] width 25 height 10
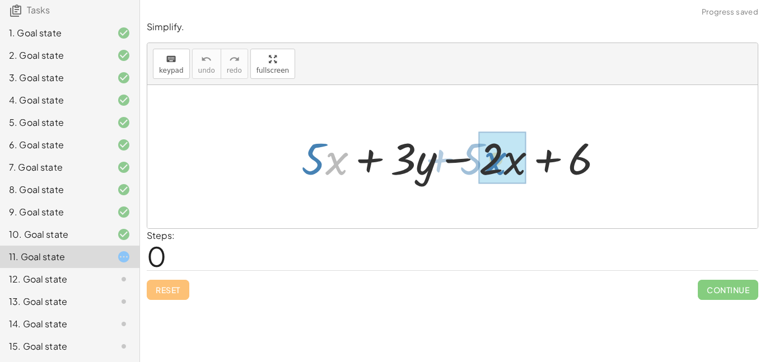
drag, startPoint x: 337, startPoint y: 155, endPoint x: 494, endPoint y: 154, distance: 157.9
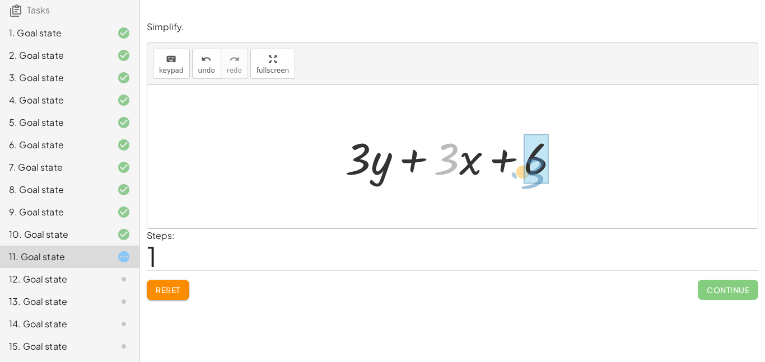
drag, startPoint x: 448, startPoint y: 166, endPoint x: 538, endPoint y: 180, distance: 90.7
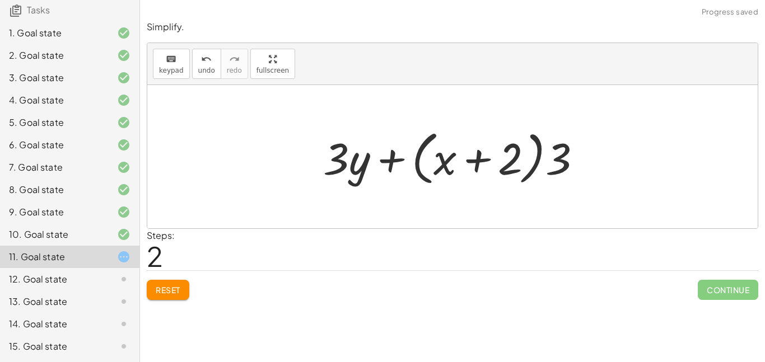
click at [177, 295] on span "Reset" at bounding box center [168, 290] width 25 height 10
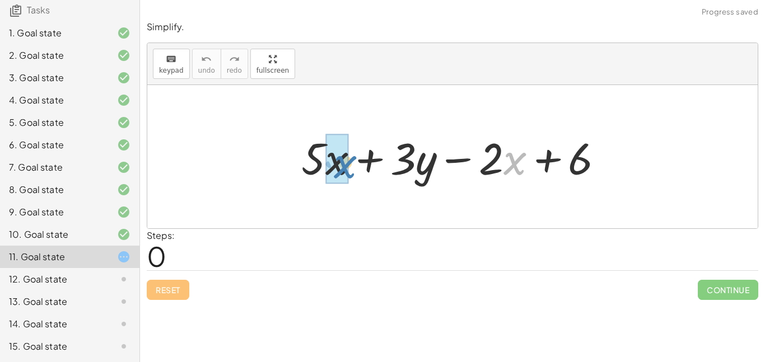
drag, startPoint x: 510, startPoint y: 155, endPoint x: 340, endPoint y: 158, distance: 169.7
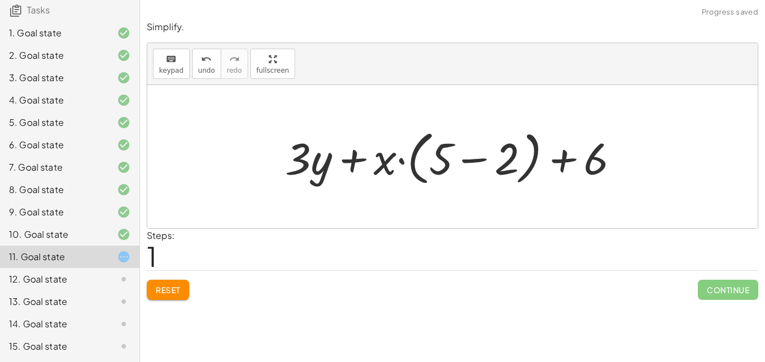
click at [167, 284] on button "Reset" at bounding box center [168, 290] width 43 height 20
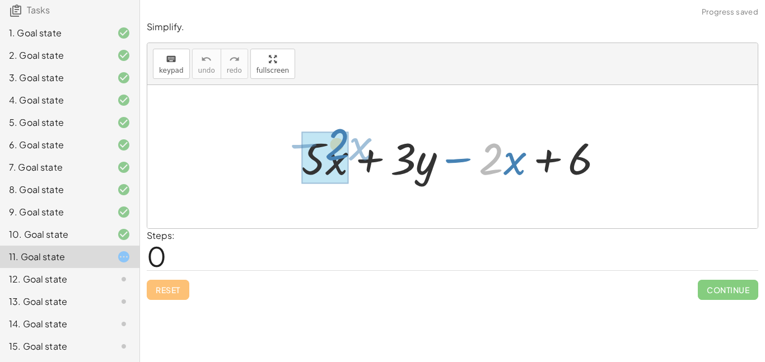
drag, startPoint x: 493, startPoint y: 157, endPoint x: 339, endPoint y: 142, distance: 154.7
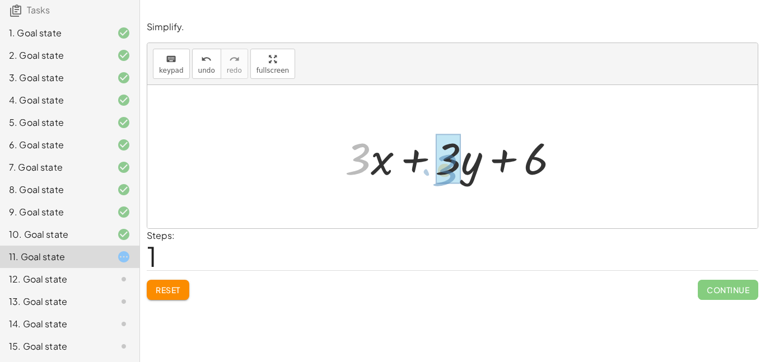
drag, startPoint x: 361, startPoint y: 157, endPoint x: 448, endPoint y: 166, distance: 87.3
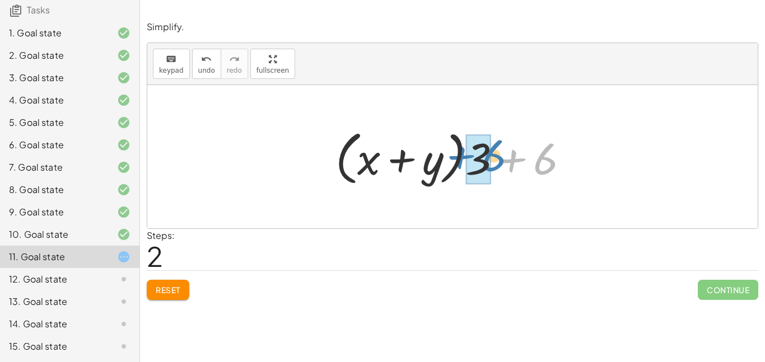
drag, startPoint x: 553, startPoint y: 161, endPoint x: 498, endPoint y: 157, distance: 54.5
click at [498, 157] on div at bounding box center [456, 157] width 253 height 64
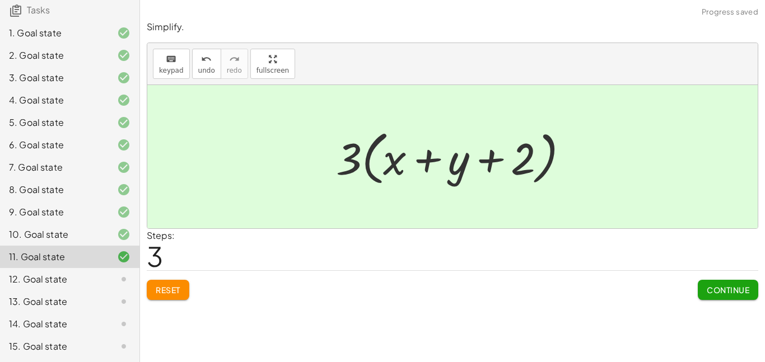
click at [739, 295] on span "Continue" at bounding box center [728, 290] width 43 height 10
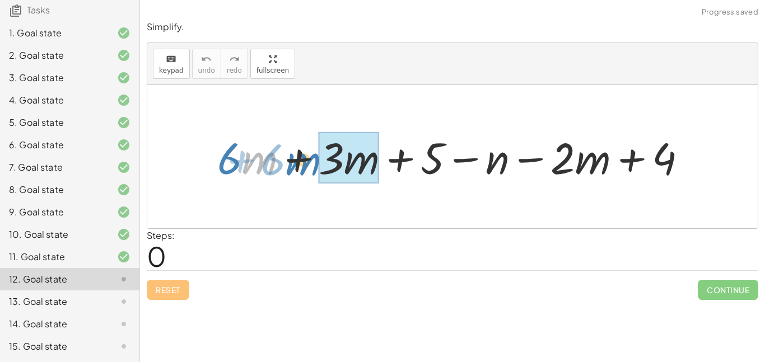
drag, startPoint x: 270, startPoint y: 165, endPoint x: 315, endPoint y: 166, distance: 44.8
click at [315, 166] on div at bounding box center [456, 156] width 489 height 57
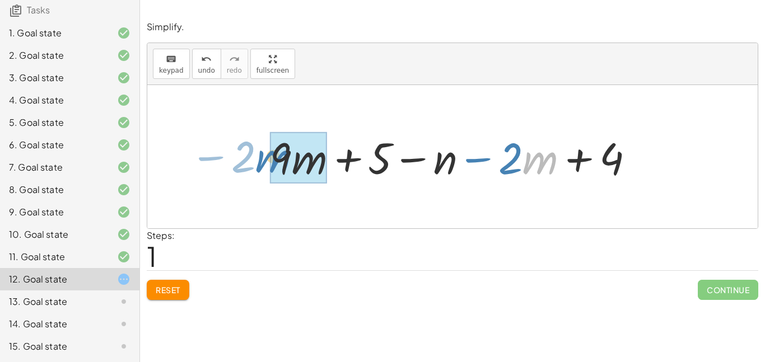
drag, startPoint x: 536, startPoint y: 160, endPoint x: 269, endPoint y: 157, distance: 267.1
click at [269, 157] on div at bounding box center [456, 156] width 385 height 57
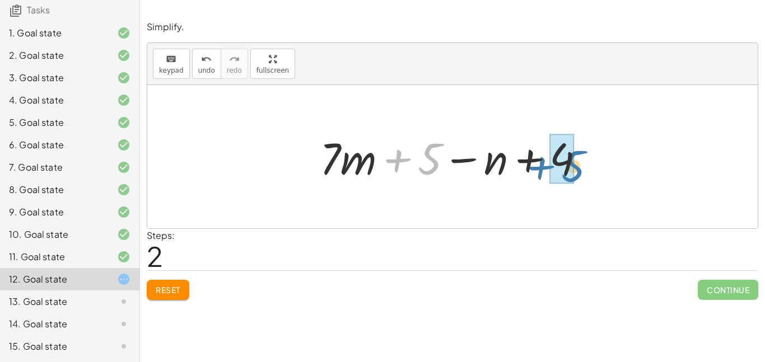
drag, startPoint x: 438, startPoint y: 161, endPoint x: 582, endPoint y: 169, distance: 144.1
click at [582, 169] on div at bounding box center [456, 157] width 285 height 58
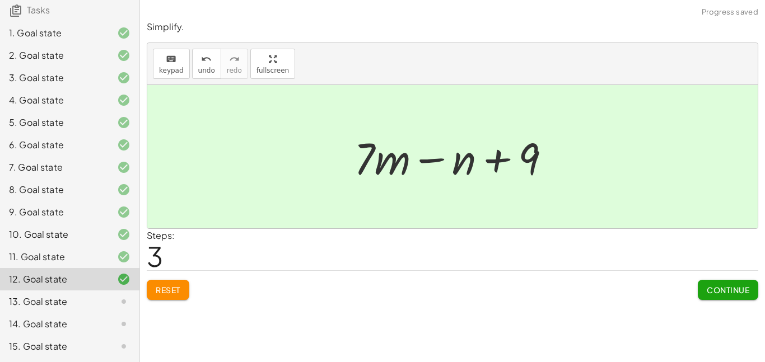
click at [711, 290] on span "Continue" at bounding box center [728, 290] width 43 height 10
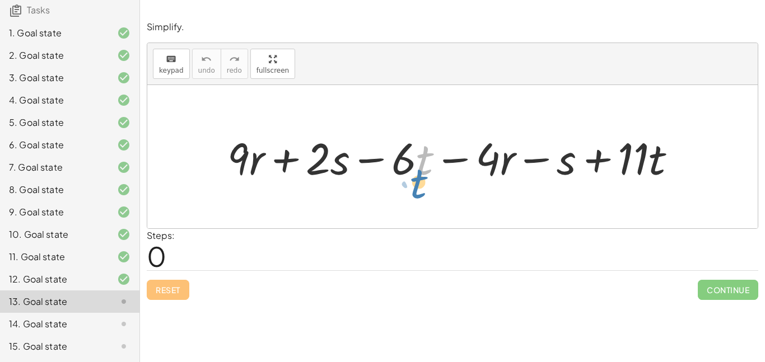
drag, startPoint x: 417, startPoint y: 169, endPoint x: 411, endPoint y: 181, distance: 14.3
click at [411, 181] on div at bounding box center [456, 157] width 469 height 58
drag, startPoint x: 399, startPoint y: 162, endPoint x: 242, endPoint y: 167, distance: 156.9
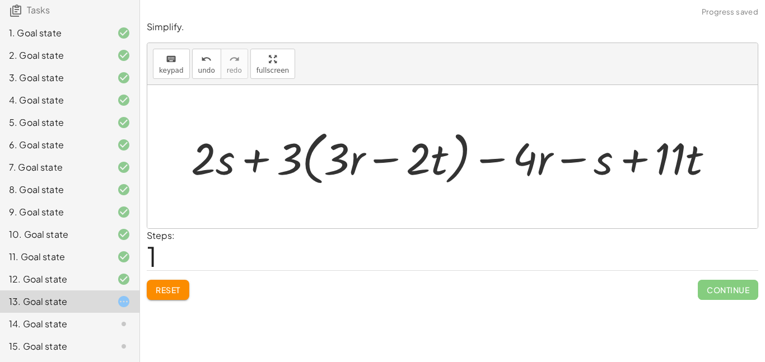
click at [179, 292] on span "Reset" at bounding box center [168, 290] width 25 height 10
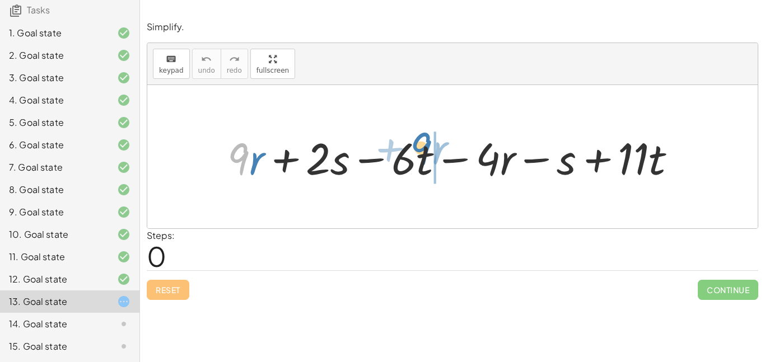
drag, startPoint x: 248, startPoint y: 162, endPoint x: 431, endPoint y: 153, distance: 183.9
click at [431, 153] on div at bounding box center [456, 157] width 469 height 58
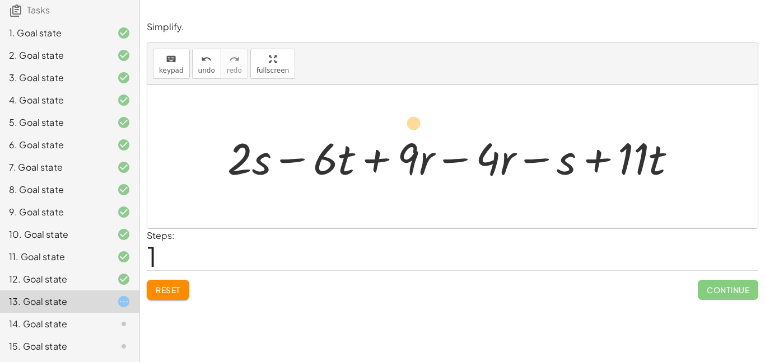
drag, startPoint x: 344, startPoint y: 164, endPoint x: 411, endPoint y: 130, distance: 75.1
click at [411, 130] on div at bounding box center [456, 157] width 469 height 58
click at [180, 287] on span "Reset" at bounding box center [168, 290] width 25 height 10
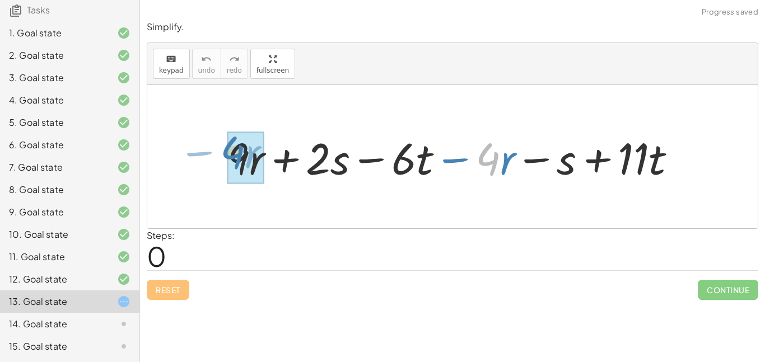
drag, startPoint x: 491, startPoint y: 158, endPoint x: 237, endPoint y: 151, distance: 254.3
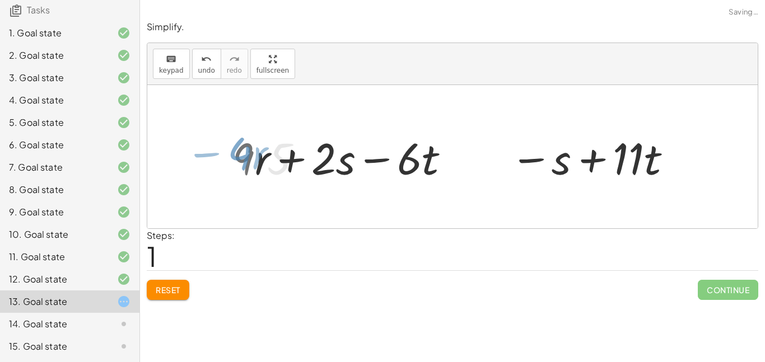
click at [237, 151] on div at bounding box center [452, 156] width 610 height 143
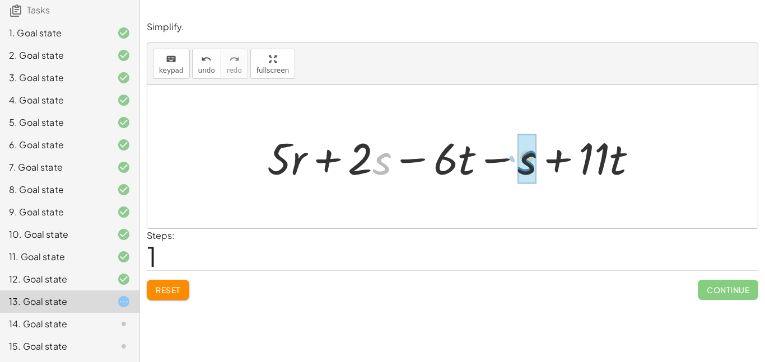
drag, startPoint x: 384, startPoint y: 147, endPoint x: 529, endPoint y: 143, distance: 145.1
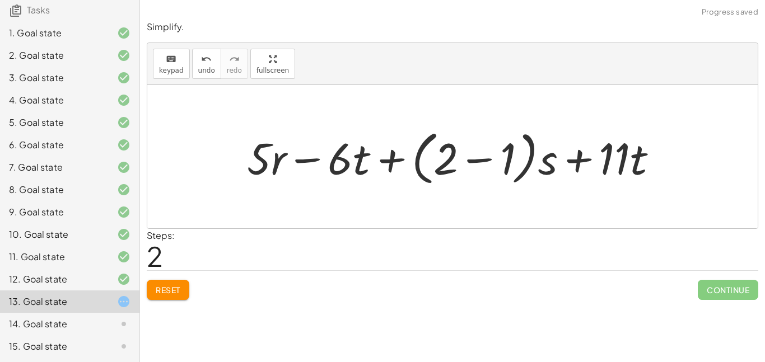
click at [172, 287] on span "Reset" at bounding box center [168, 290] width 25 height 10
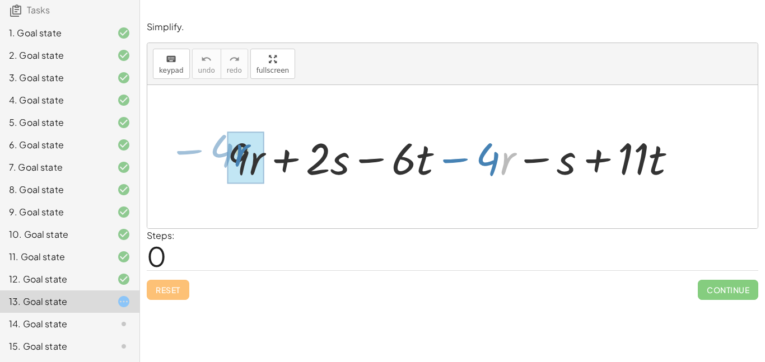
drag, startPoint x: 501, startPoint y: 161, endPoint x: 234, endPoint y: 153, distance: 267.8
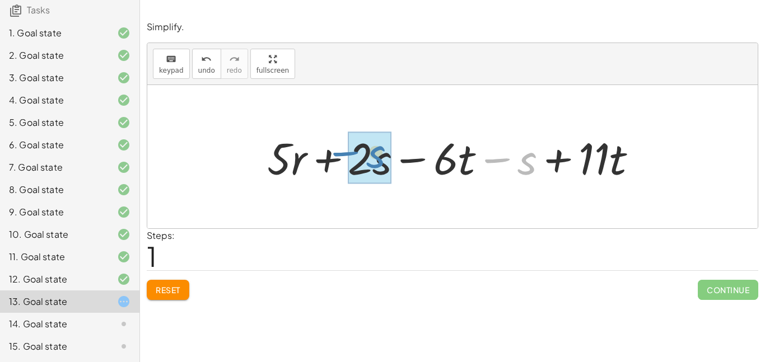
drag, startPoint x: 524, startPoint y: 159, endPoint x: 372, endPoint y: 152, distance: 151.9
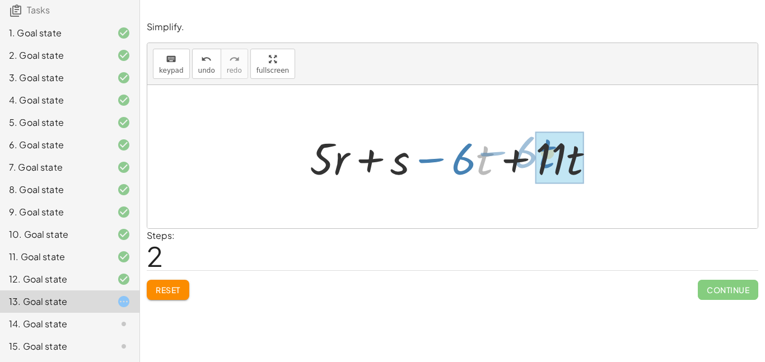
drag, startPoint x: 485, startPoint y: 160, endPoint x: 539, endPoint y: 148, distance: 55.6
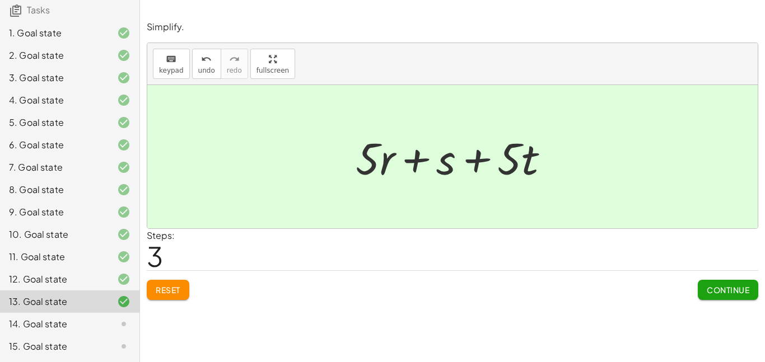
click at [730, 297] on button "Continue" at bounding box center [728, 290] width 60 height 20
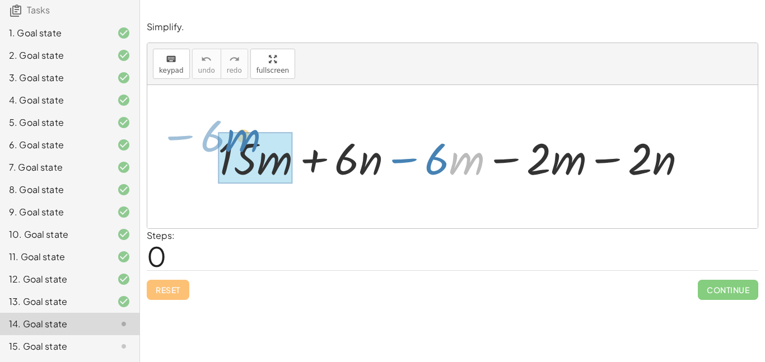
drag, startPoint x: 468, startPoint y: 172, endPoint x: 245, endPoint y: 152, distance: 223.8
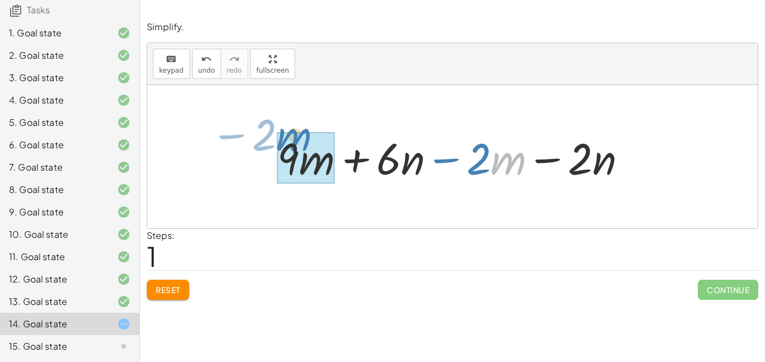
drag, startPoint x: 499, startPoint y: 169, endPoint x: 284, endPoint y: 144, distance: 215.8
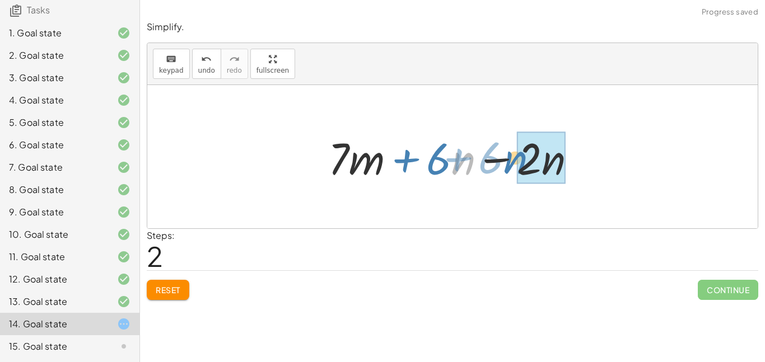
drag, startPoint x: 451, startPoint y: 160, endPoint x: 512, endPoint y: 158, distance: 60.5
click at [512, 158] on div at bounding box center [457, 157] width 268 height 58
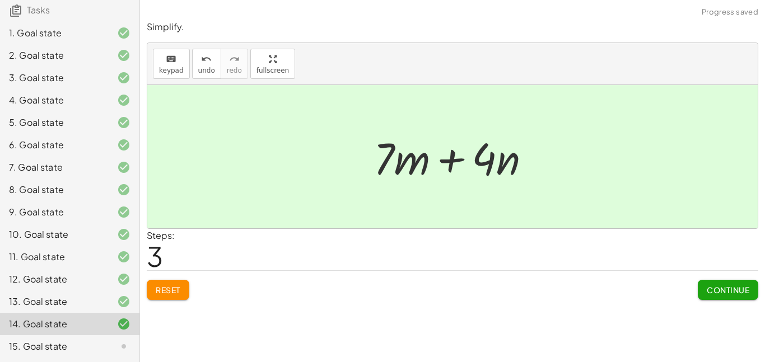
click at [715, 289] on span "Continue" at bounding box center [728, 290] width 43 height 10
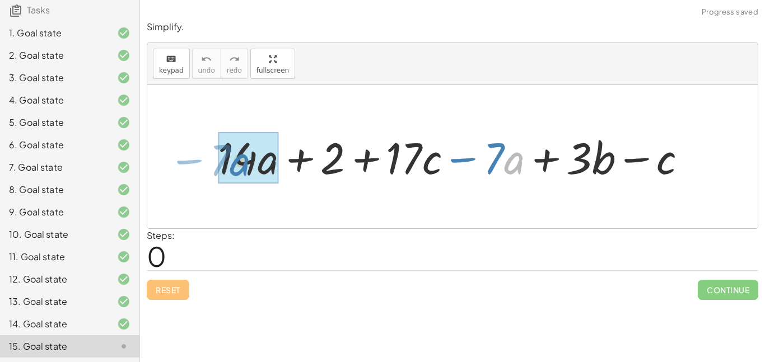
drag, startPoint x: 521, startPoint y: 159, endPoint x: 248, endPoint y: 160, distance: 273.3
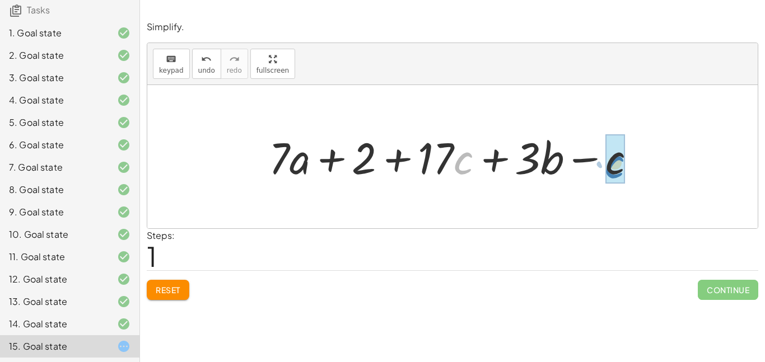
drag, startPoint x: 464, startPoint y: 157, endPoint x: 614, endPoint y: 160, distance: 150.7
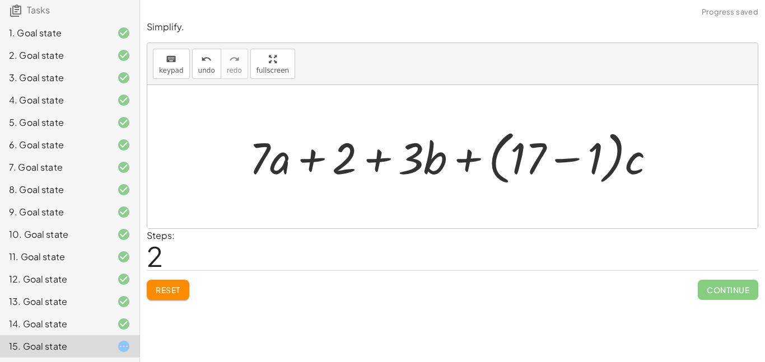
click at [157, 297] on button "Reset" at bounding box center [168, 290] width 43 height 20
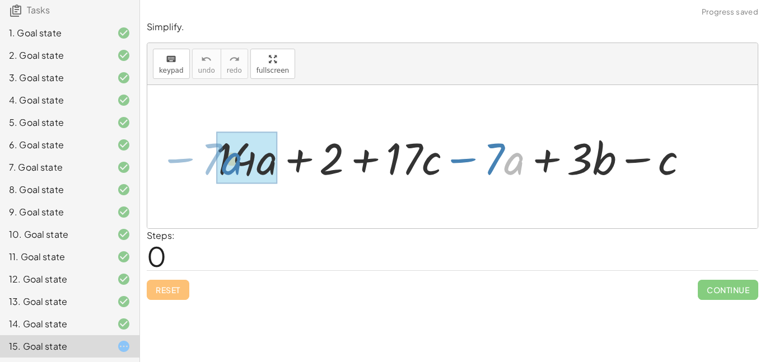
drag, startPoint x: 522, startPoint y: 165, endPoint x: 239, endPoint y: 165, distance: 283.9
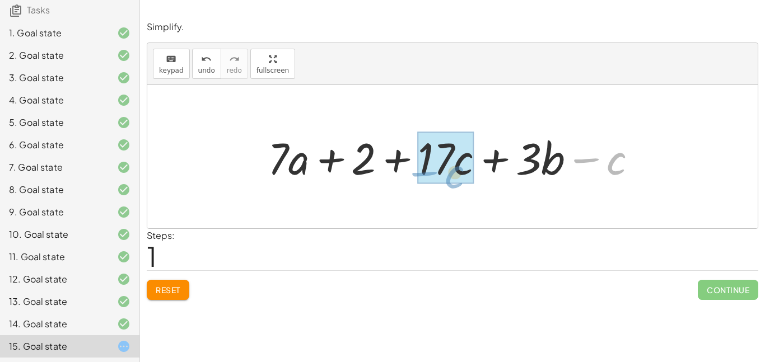
drag, startPoint x: 608, startPoint y: 163, endPoint x: 446, endPoint y: 175, distance: 162.3
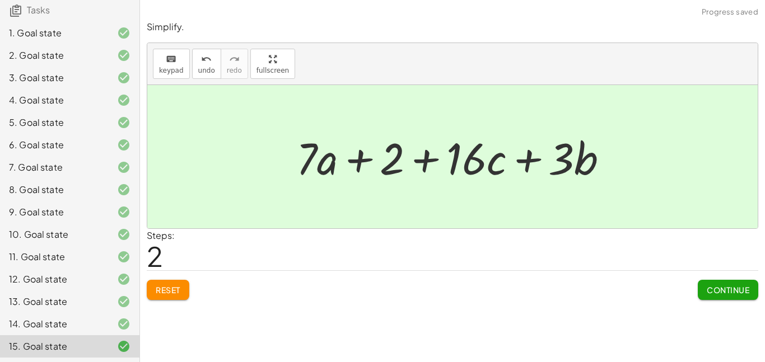
click at [735, 289] on span "Continue" at bounding box center [728, 290] width 43 height 10
